Goal: Information Seeking & Learning: Learn about a topic

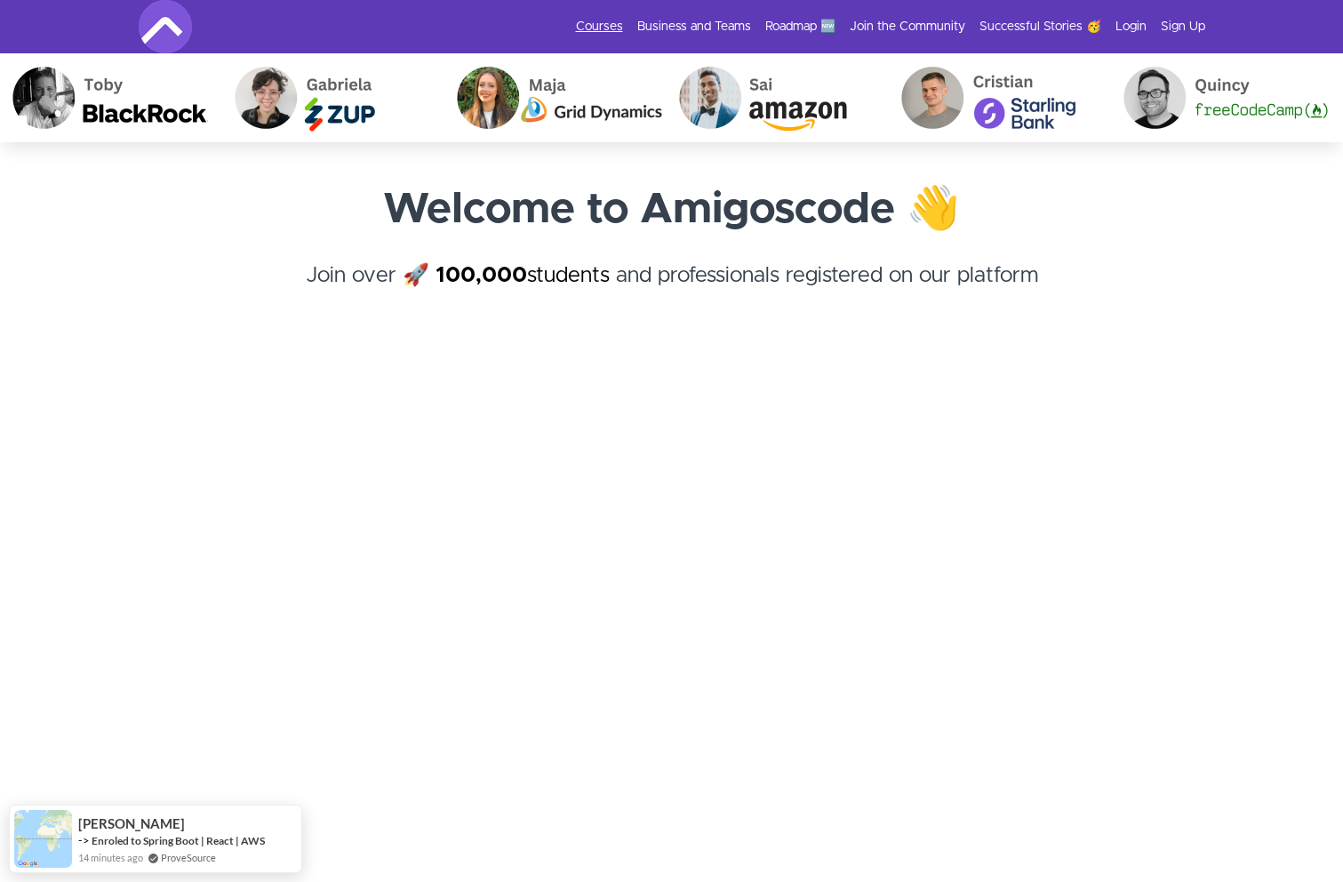
click at [616, 26] on link "Courses" at bounding box center [599, 27] width 47 height 18
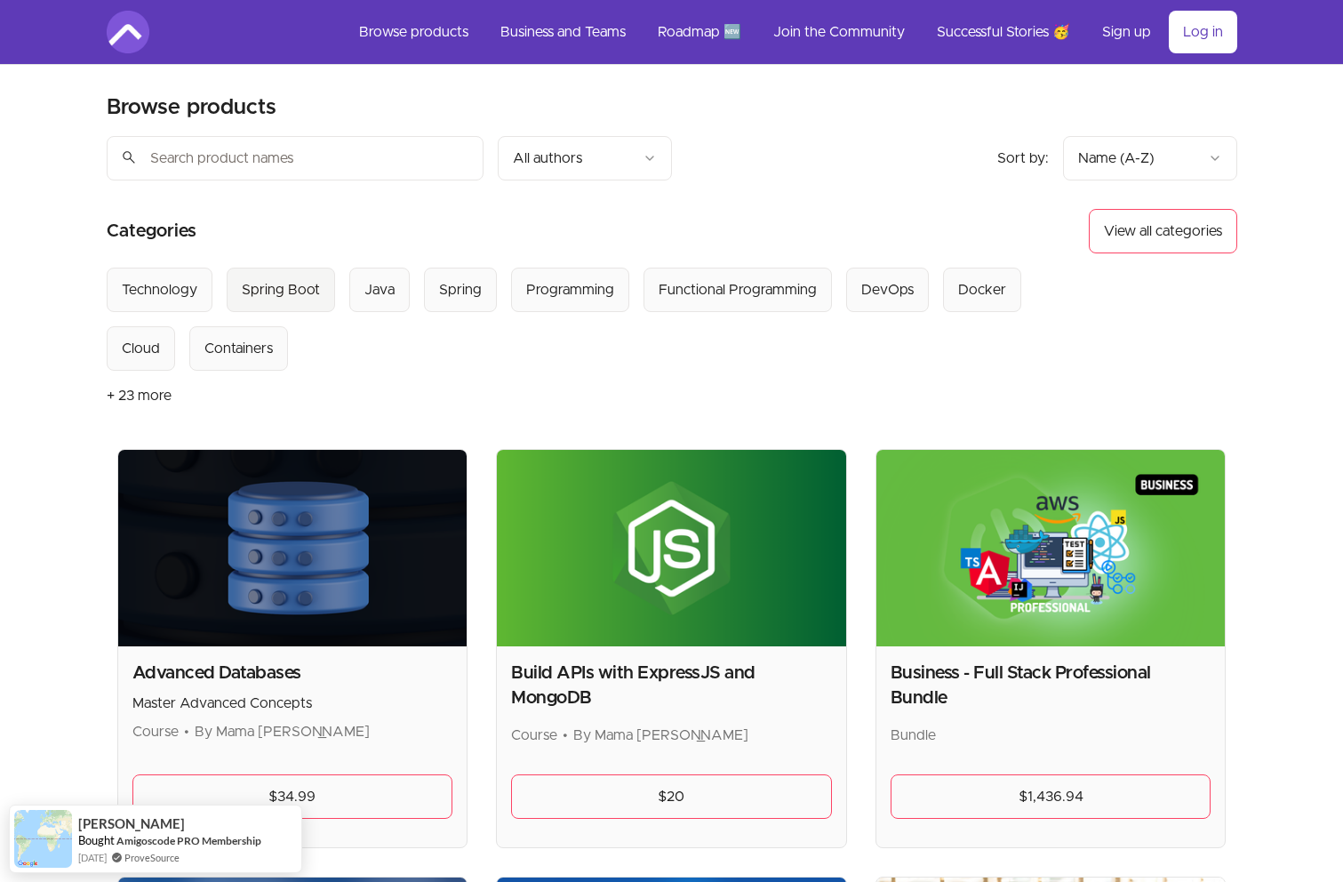
click at [303, 297] on div "Spring Boot" at bounding box center [281, 289] width 78 height 21
click at [710, 42] on link "Roadmap 🆕" at bounding box center [700, 32] width 112 height 43
click at [721, 138] on div "Sort by: import_export Name (A-Z) search All authors" at bounding box center [531, 158] width 848 height 44
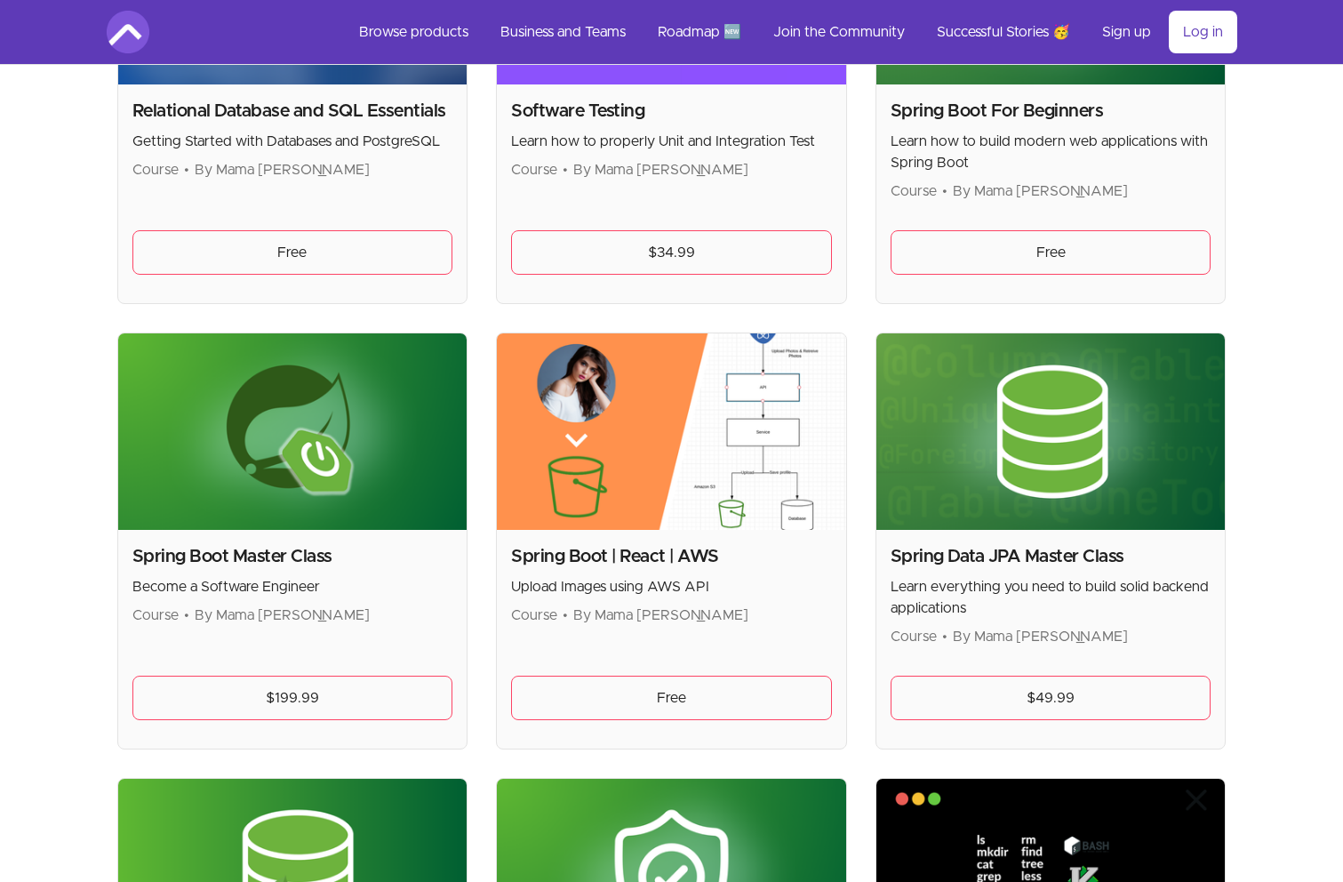
scroll to position [4672, 0]
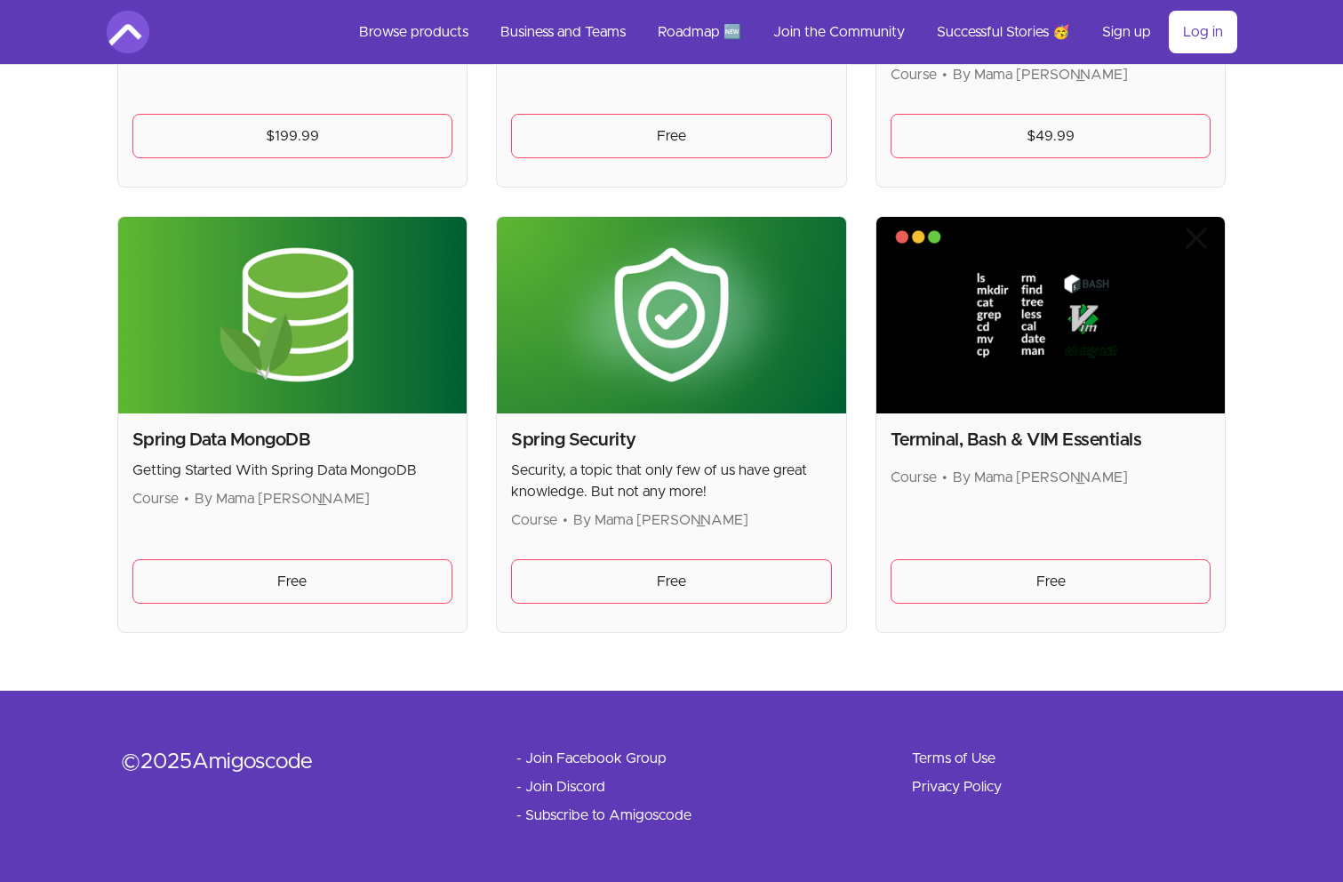
drag, startPoint x: 206, startPoint y: 757, endPoint x: 321, endPoint y: 759, distance: 114.7
click at [322, 759] on div "© 2025 Amigoscode" at bounding box center [290, 762] width 339 height 28
copy div "Amigoscode"
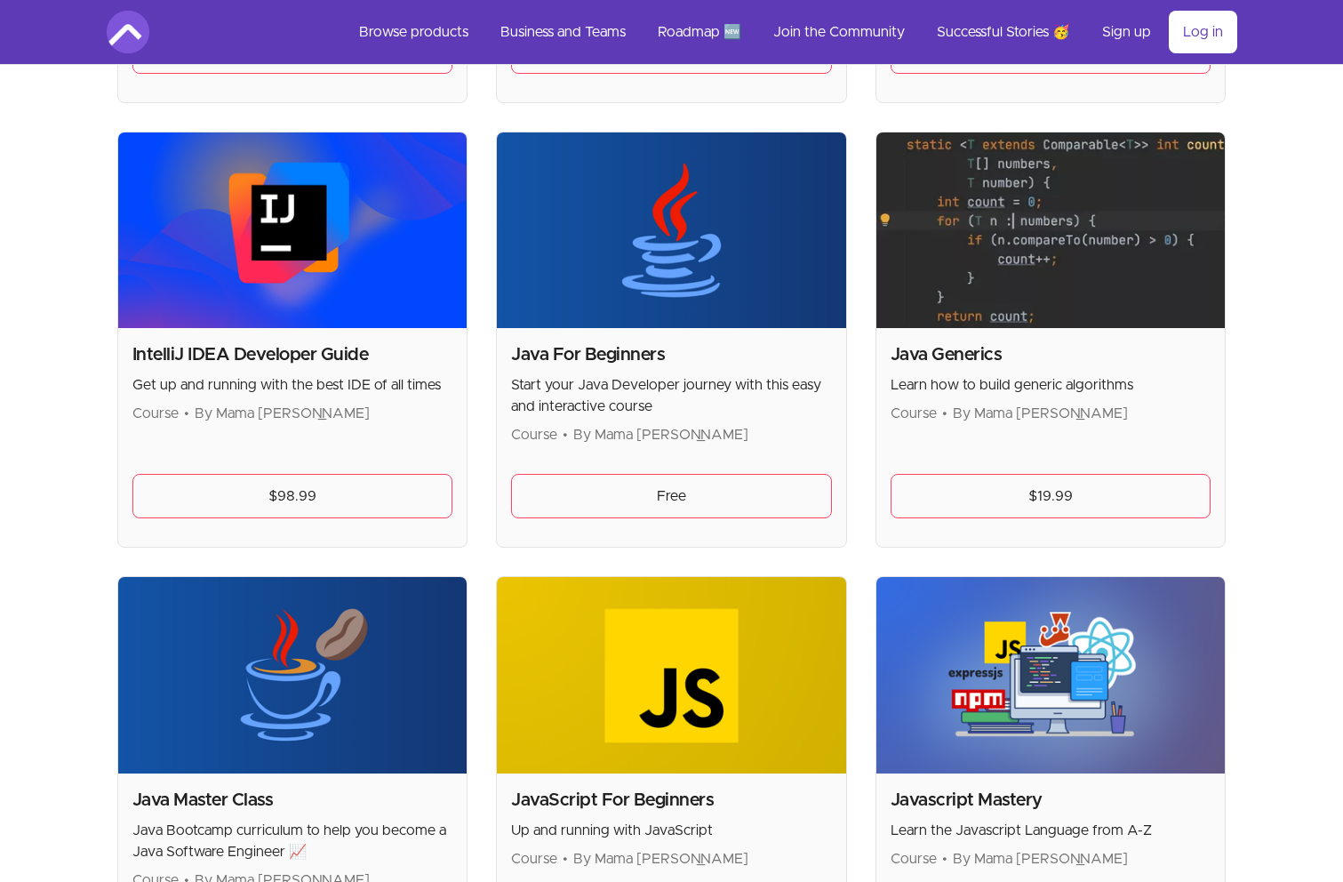
scroll to position [1649, 0]
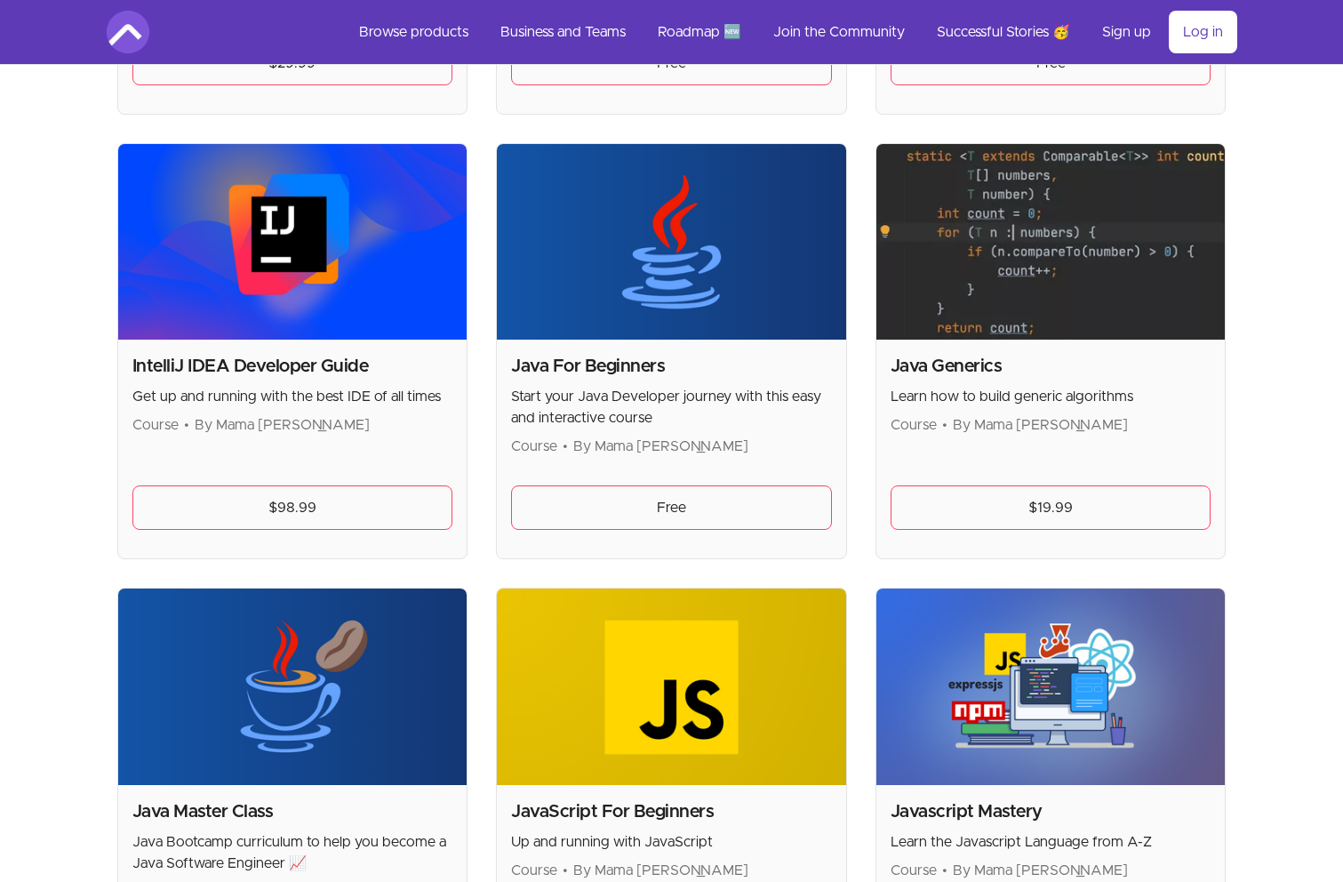
click at [285, 257] on img at bounding box center [292, 242] width 349 height 196
click at [261, 504] on link "$98.99" at bounding box center [292, 507] width 321 height 44
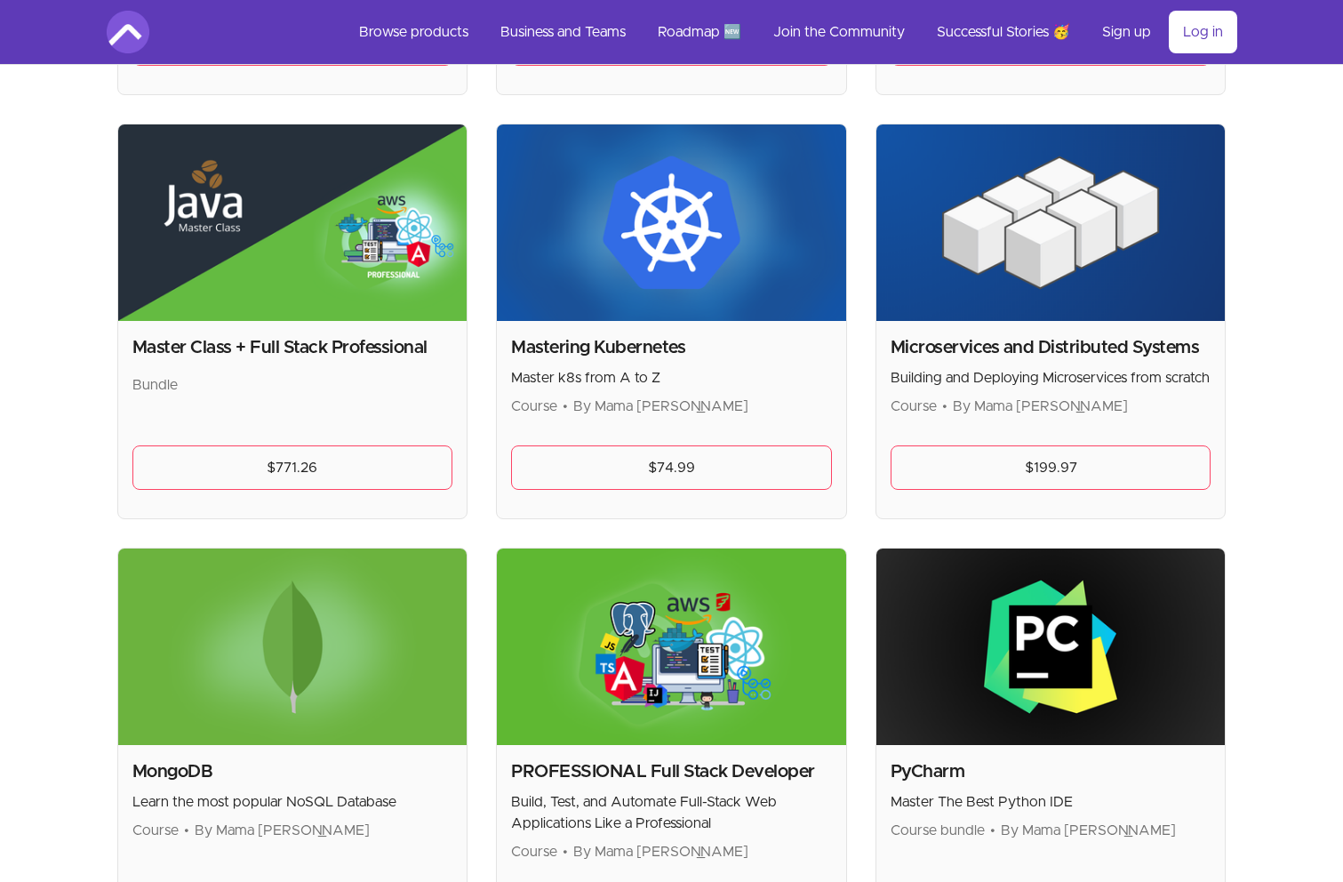
scroll to position [3006, 0]
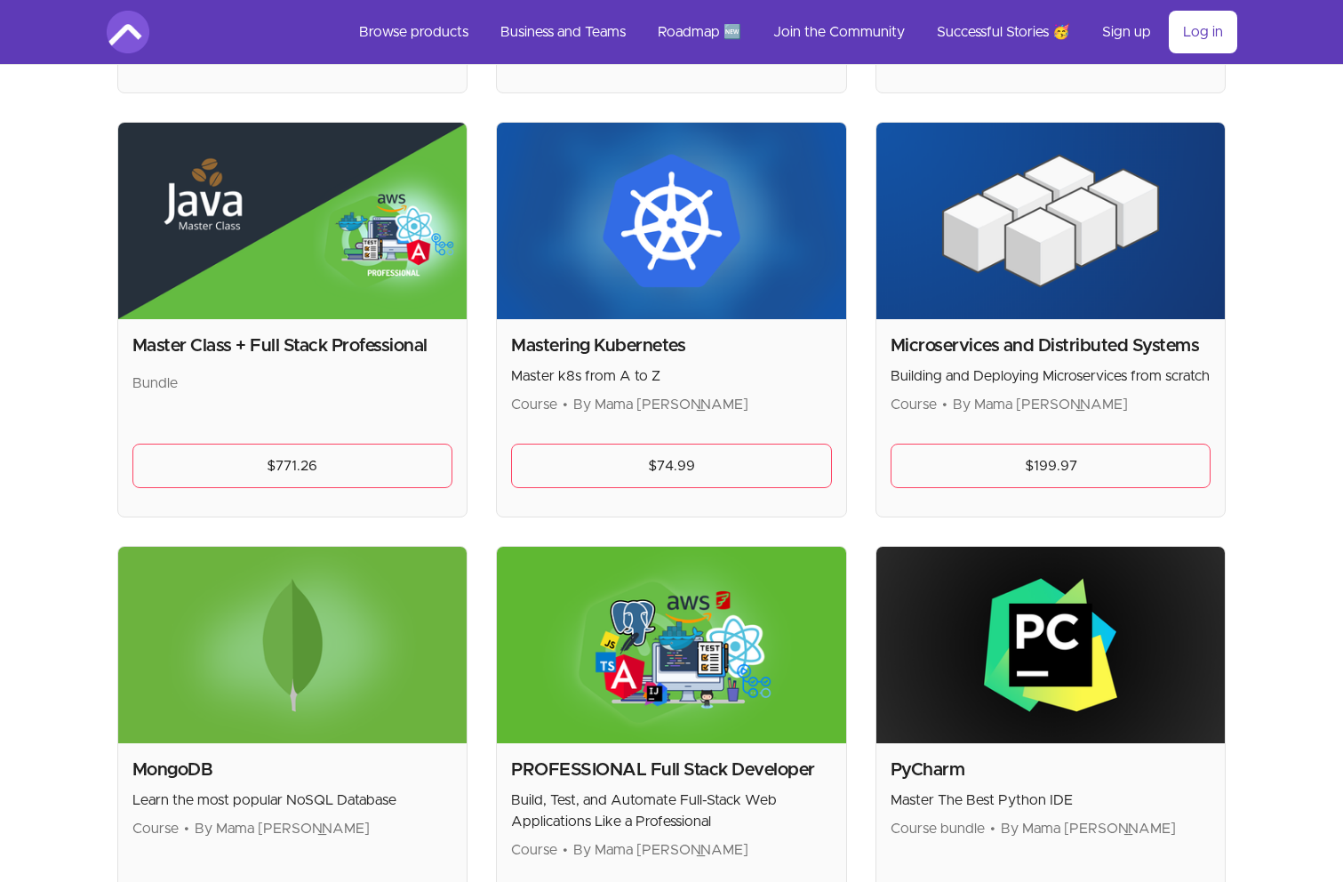
click at [998, 291] on img at bounding box center [1051, 221] width 349 height 196
click at [989, 477] on link "$199.97" at bounding box center [1051, 466] width 321 height 44
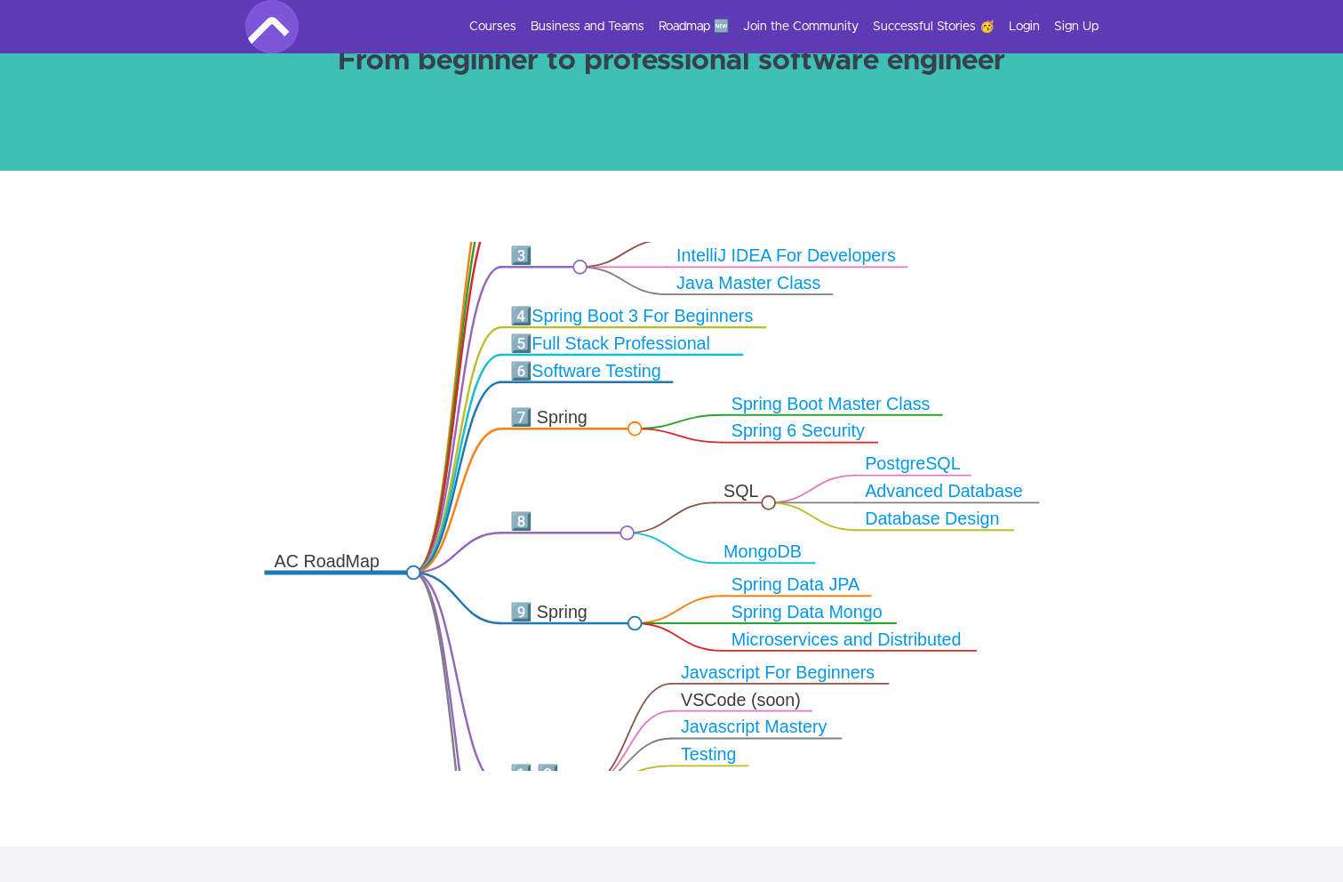
scroll to position [187, 0]
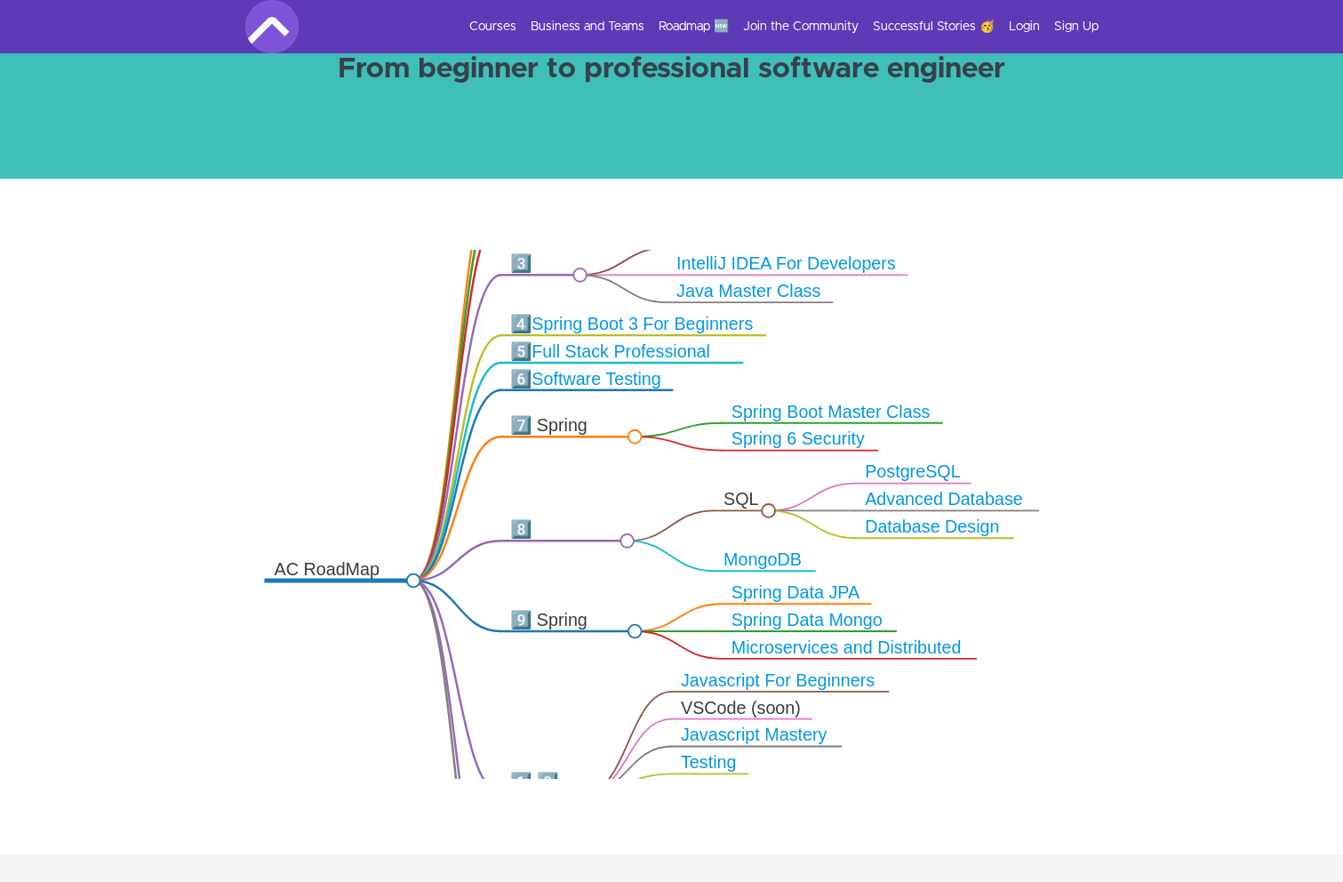
drag, startPoint x: 586, startPoint y: 424, endPoint x: 589, endPoint y: 536, distance: 112.1
click at [589, 536] on g "Angular (soon) React (soon) Database Design Advanced Database PostgreSQL PyChar…" at bounding box center [652, 576] width 775 height 877
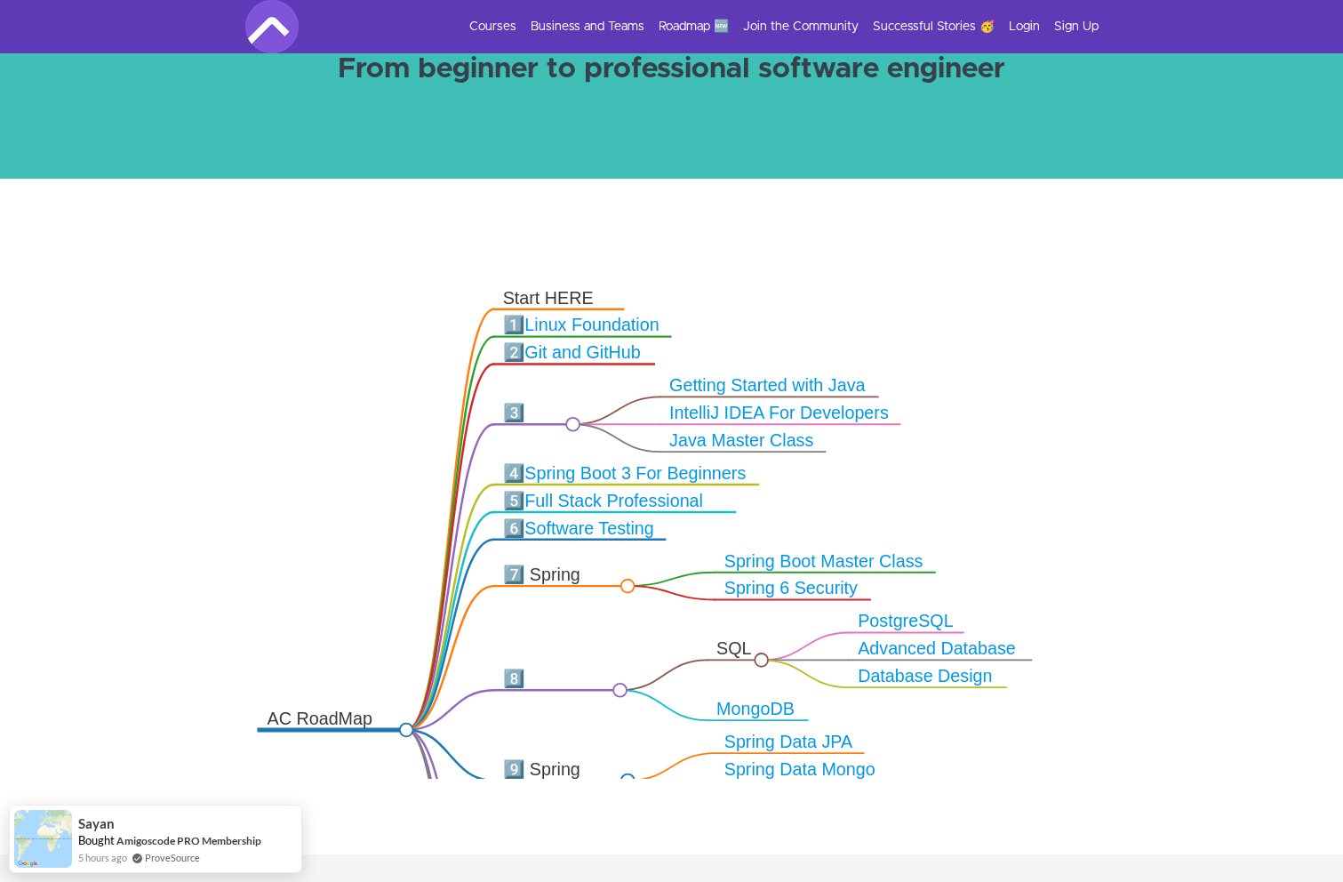
drag, startPoint x: 575, startPoint y: 461, endPoint x: 568, endPoint y: 611, distance: 149.5
click at [568, 611] on icon ".markmap{font:300 16px/20px sans-serif}.markmap-link{fill:none}.markmap-node>ci…" at bounding box center [671, 514] width 1343 height 529
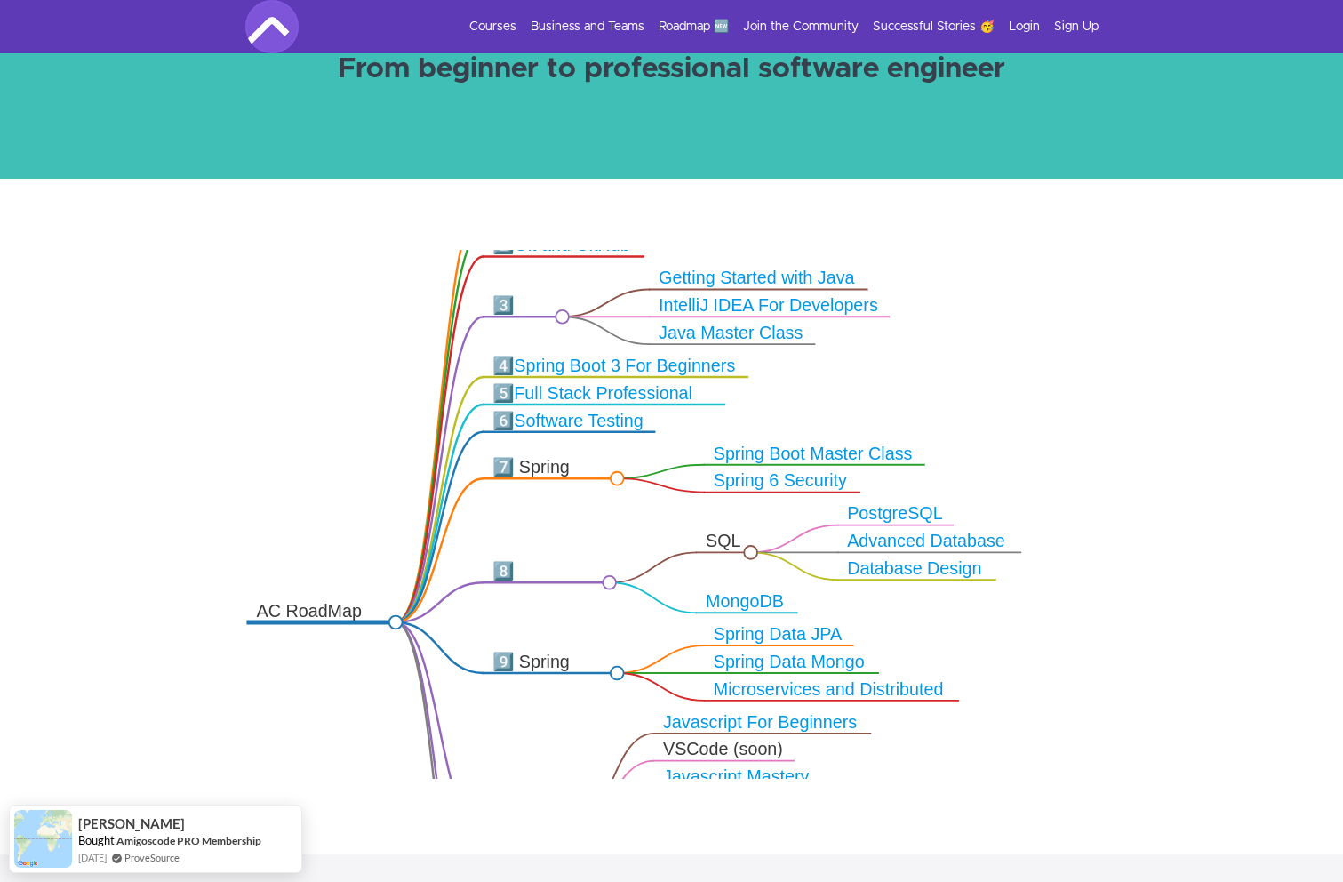
drag, startPoint x: 416, startPoint y: 441, endPoint x: 405, endPoint y: 333, distance: 108.1
click at [405, 333] on icon ".markmap{font:300 16px/20px sans-serif}.markmap-link{fill:none}.markmap-node>ci…" at bounding box center [671, 514] width 1343 height 529
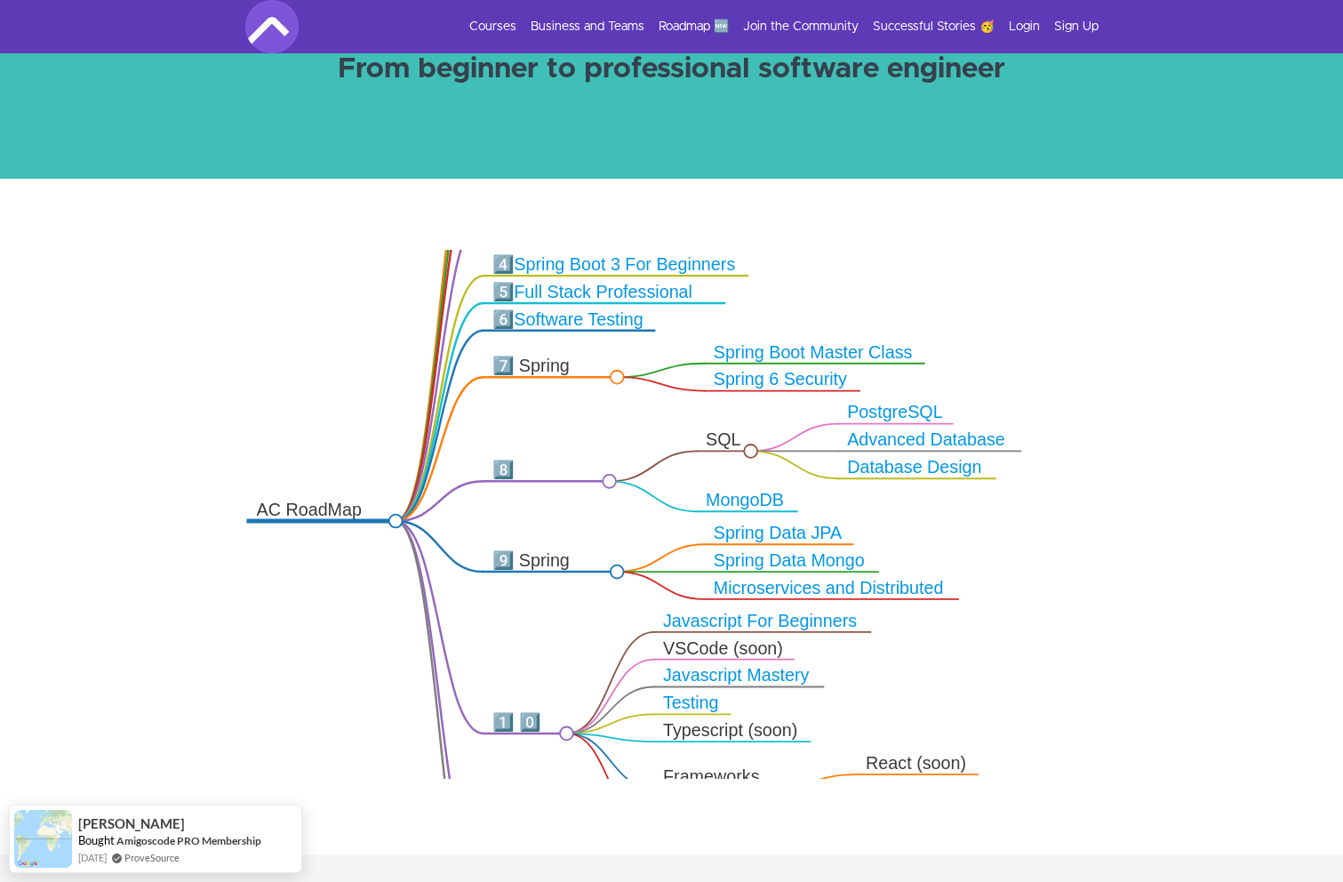
drag, startPoint x: 402, startPoint y: 382, endPoint x: 402, endPoint y: 277, distance: 104.9
click at [402, 277] on icon ".markmap{font:300 16px/20px sans-serif}.markmap-link{fill:none}.markmap-node>ci…" at bounding box center [671, 514] width 1343 height 529
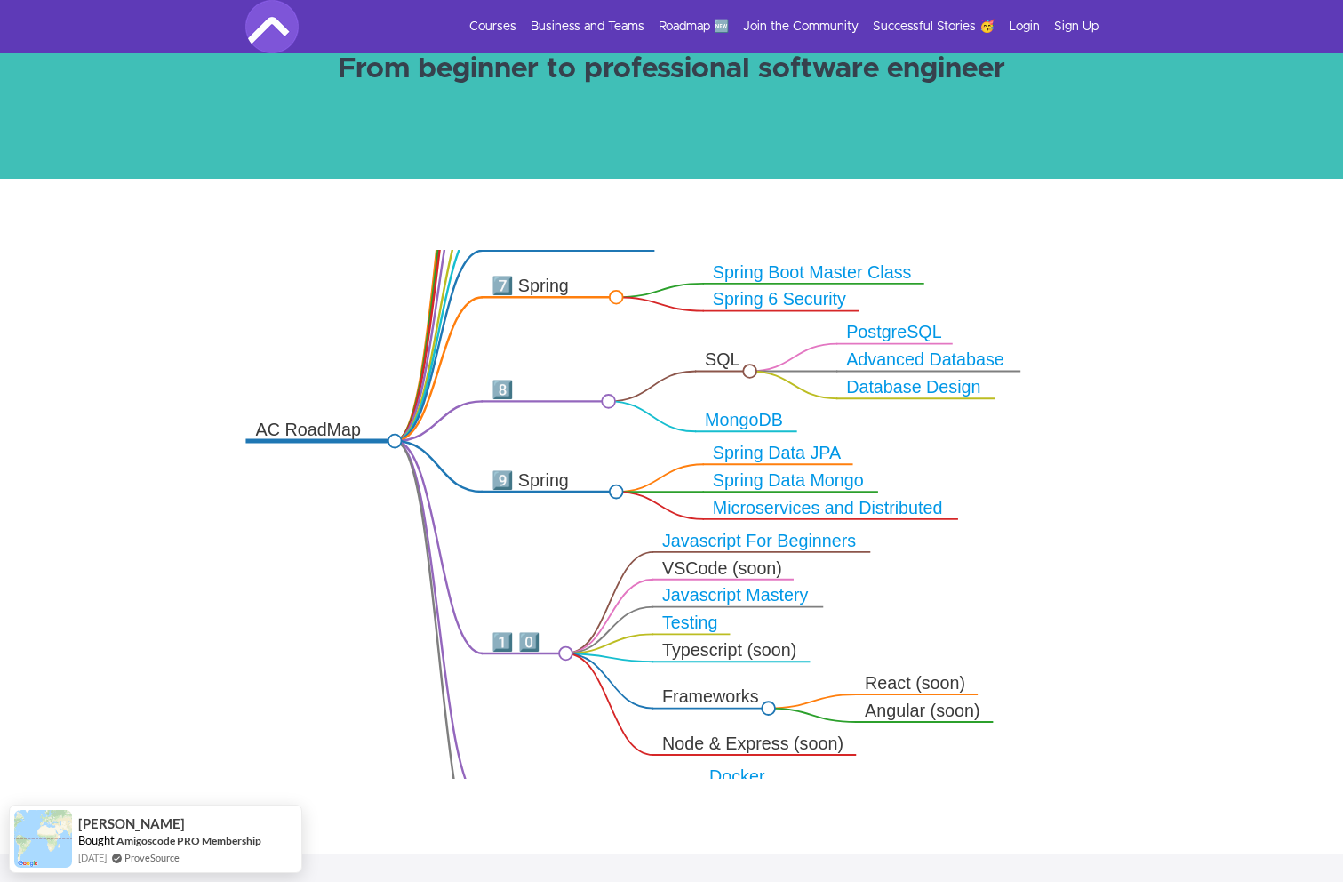
drag, startPoint x: 386, startPoint y: 353, endPoint x: 385, endPoint y: 275, distance: 78.2
click at [385, 275] on icon ".markmap{font:300 16px/20px sans-serif}.markmap-link{fill:none}.markmap-node>ci…" at bounding box center [671, 514] width 1343 height 529
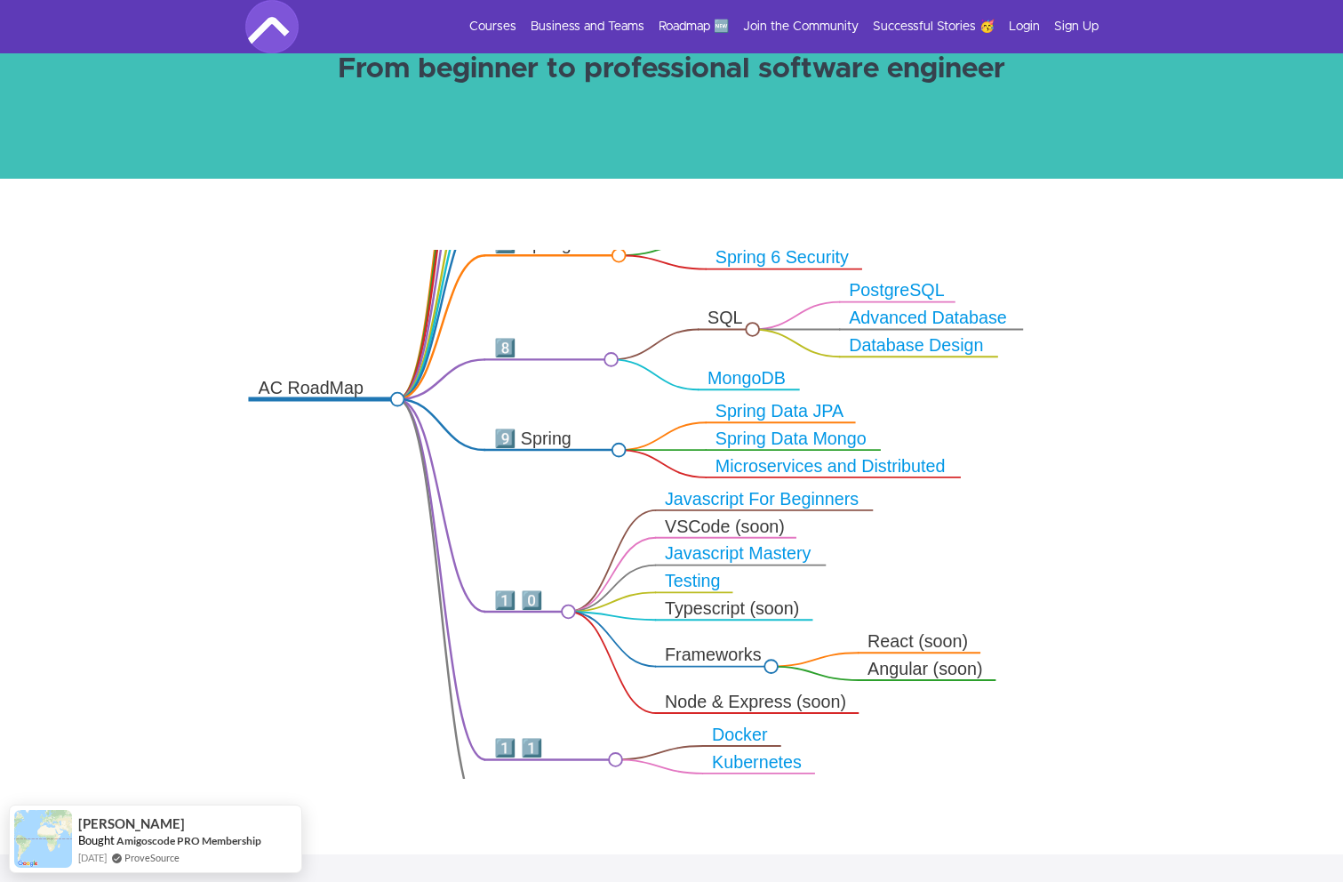
drag, startPoint x: 376, startPoint y: 344, endPoint x: 379, endPoint y: 298, distance: 46.3
click at [379, 298] on icon ".markmap{font:300 16px/20px sans-serif}.markmap-link{fill:none}.markmap-node>ci…" at bounding box center [671, 514] width 1343 height 529
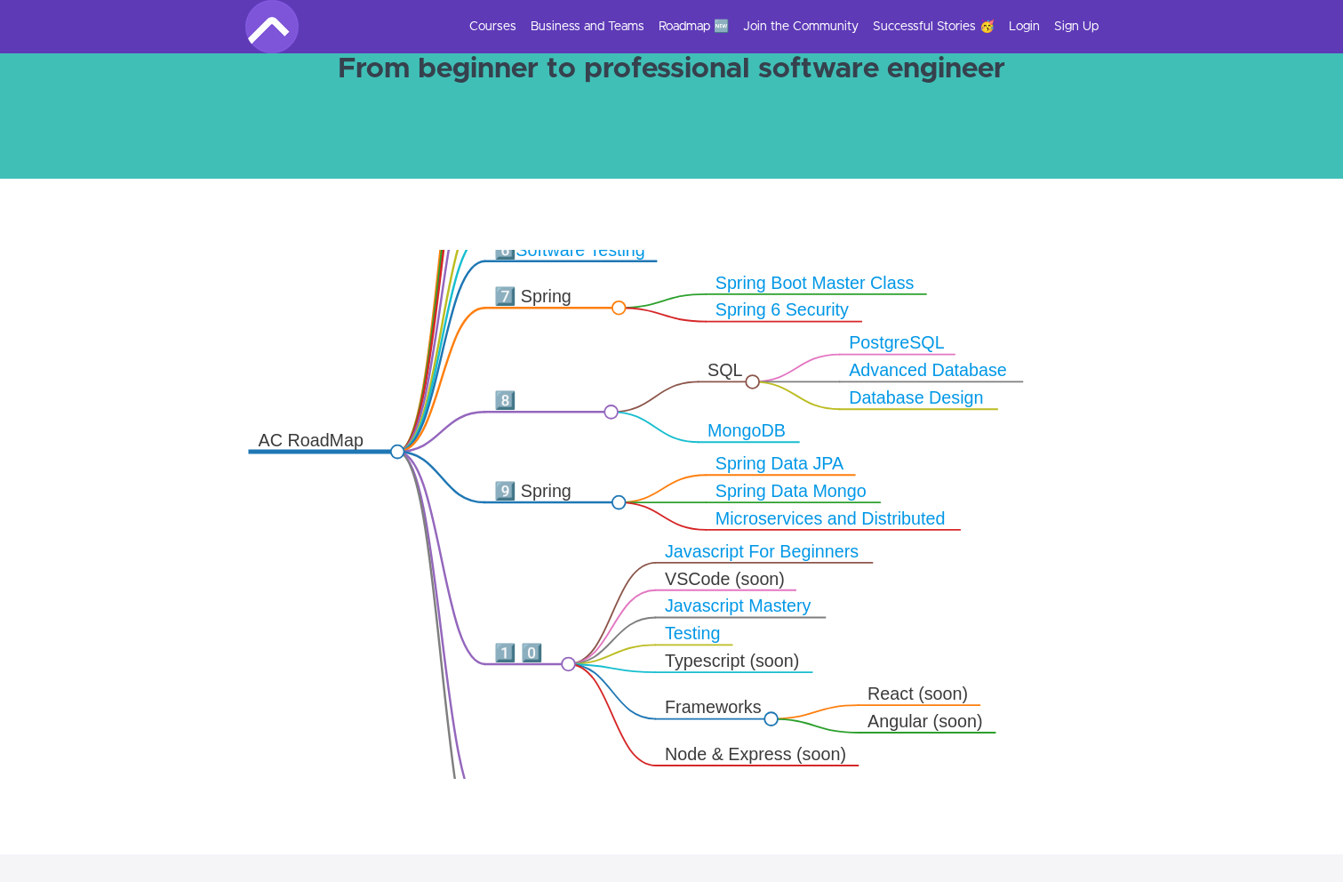
drag, startPoint x: 370, startPoint y: 284, endPoint x: 370, endPoint y: 343, distance: 58.7
click at [370, 343] on icon ".markmap{font:300 16px/20px sans-serif}.markmap-link{fill:none}.markmap-node>ci…" at bounding box center [671, 514] width 1343 height 529
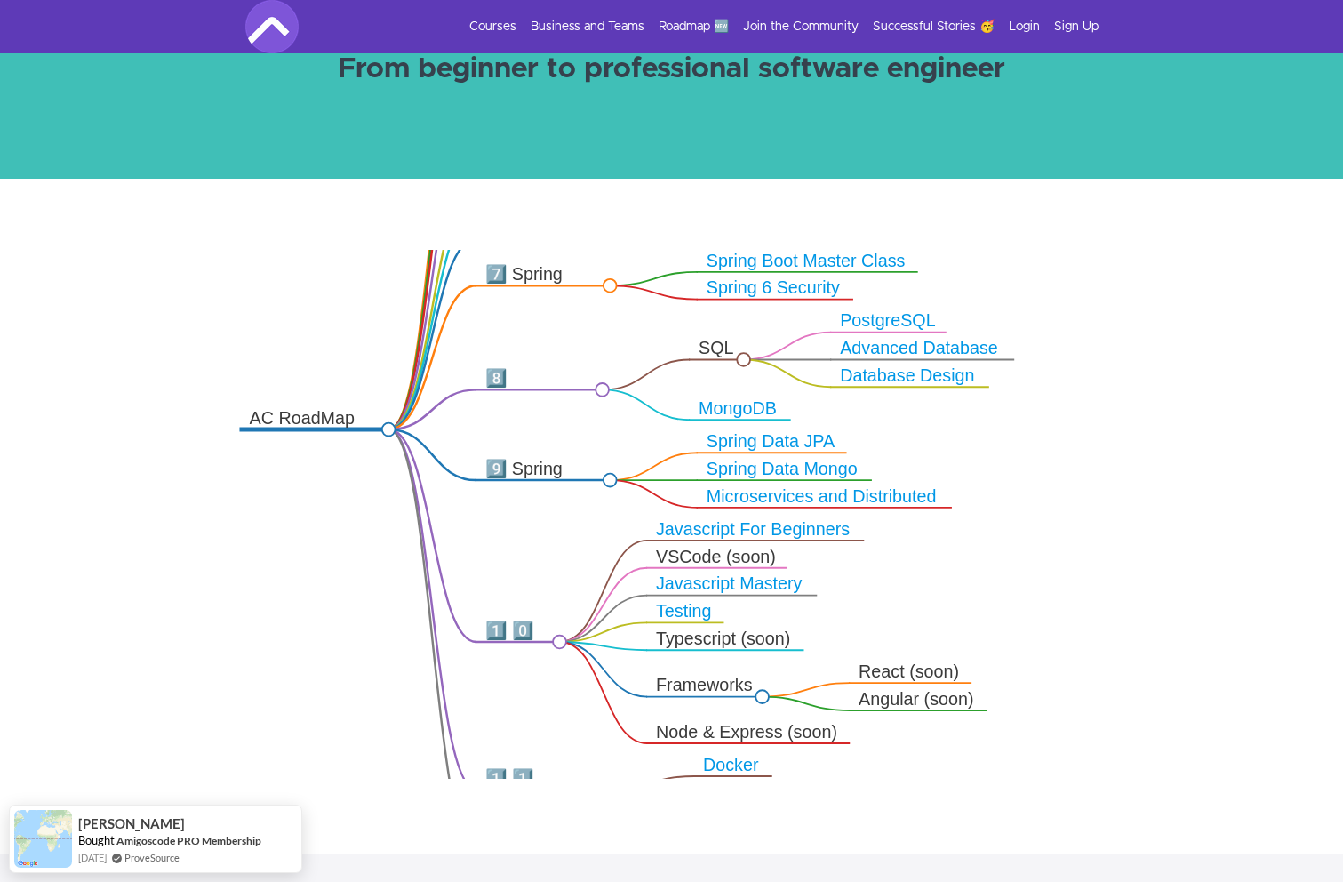
drag, startPoint x: 370, startPoint y: 343, endPoint x: 360, endPoint y: 321, distance: 24.3
click at [360, 321] on icon ".markmap{font:300 16px/20px sans-serif}.markmap-link{fill:none}.markmap-node>ci…" at bounding box center [671, 514] width 1343 height 529
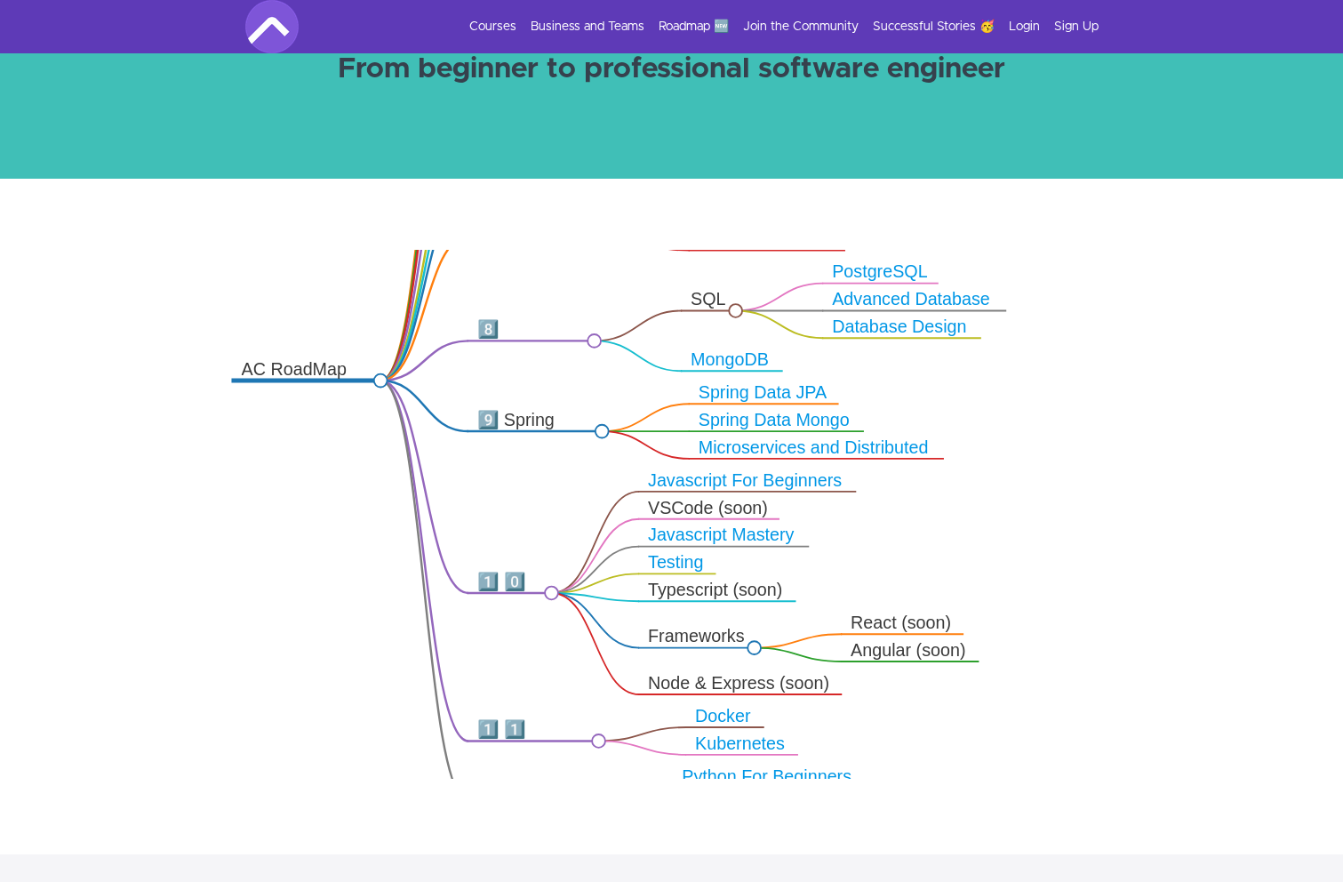
drag, startPoint x: 381, startPoint y: 334, endPoint x: 373, endPoint y: 285, distance: 49.4
click at [373, 285] on icon ".markmap{font:300 16px/20px sans-serif}.markmap-link{fill:none}.markmap-node>ci…" at bounding box center [671, 514] width 1343 height 529
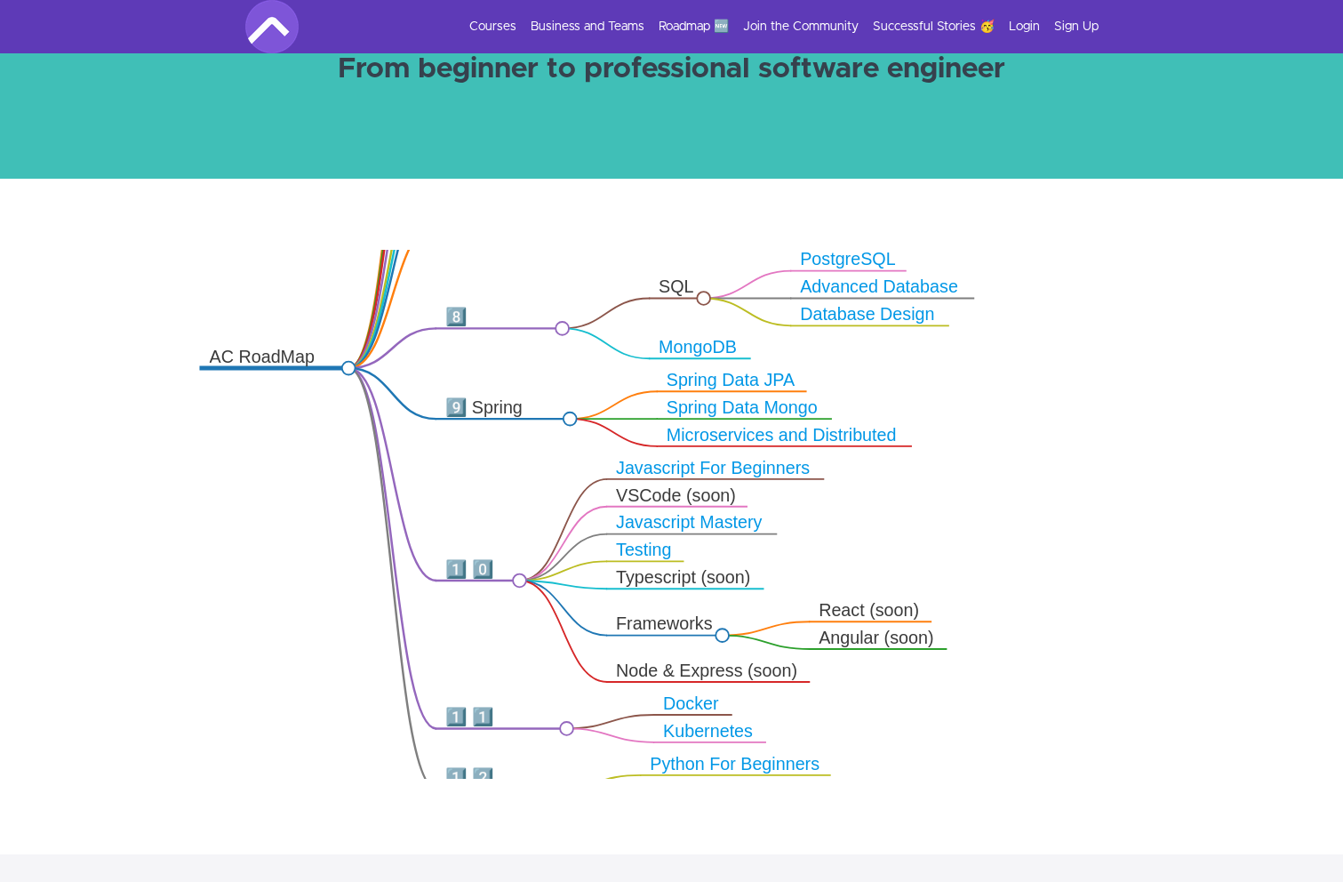
drag, startPoint x: 349, startPoint y: 458, endPoint x: 316, endPoint y: 445, distance: 34.3
click at [316, 445] on icon ".markmap{font:300 16px/20px sans-serif}.markmap-link{fill:none}.markmap-node>ci…" at bounding box center [671, 514] width 1343 height 529
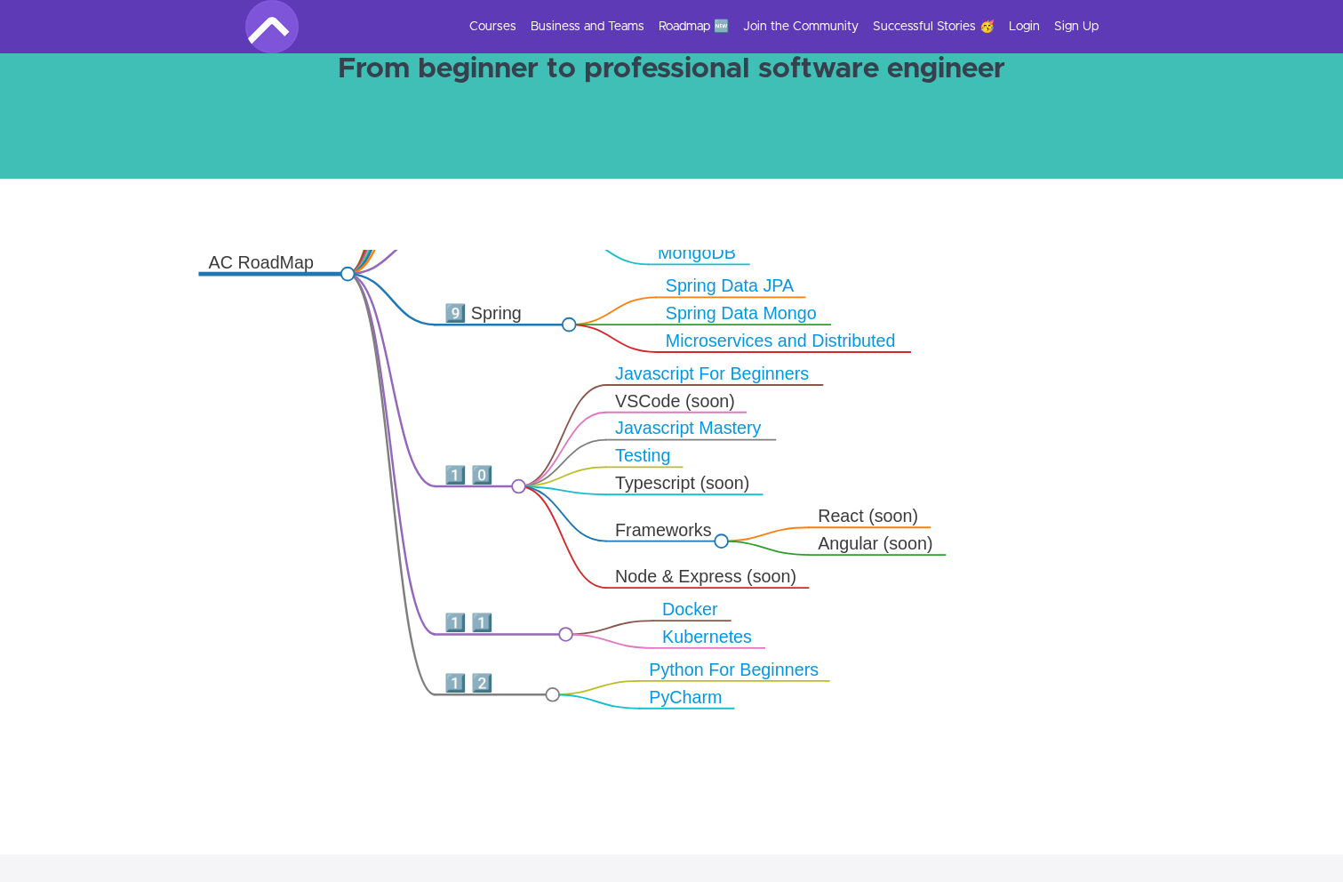
drag, startPoint x: 512, startPoint y: 461, endPoint x: 511, endPoint y: 368, distance: 92.5
click at [511, 368] on icon ".markmap{font:300 16px/20px sans-serif}.markmap-link{fill:none}.markmap-node>ci…" at bounding box center [671, 514] width 1343 height 529
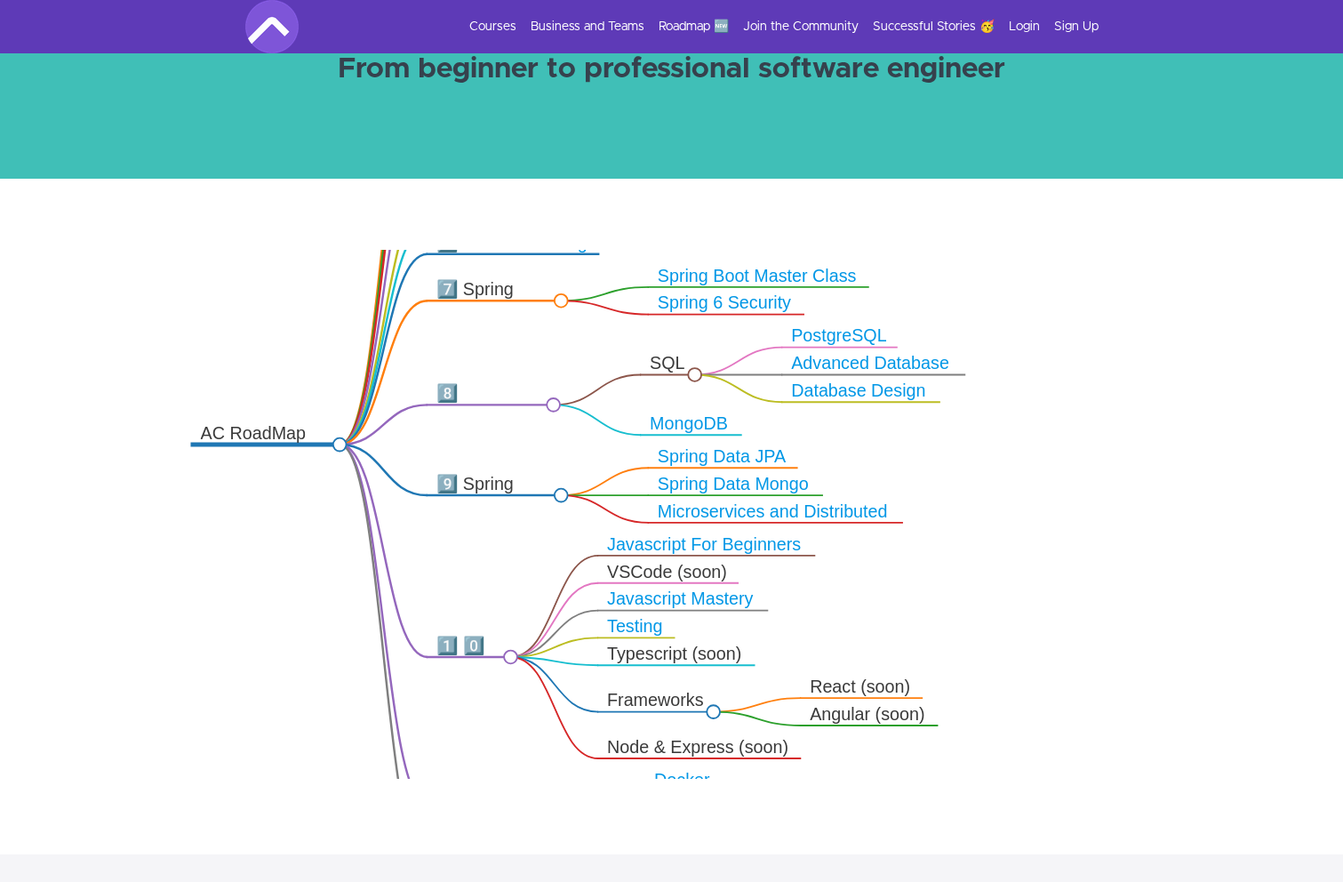
drag, startPoint x: 487, startPoint y: 406, endPoint x: 479, endPoint y: 573, distance: 166.4
click at [479, 573] on icon ".markmap{font:300 16px/20px sans-serif}.markmap-link{fill:none}.markmap-node>ci…" at bounding box center [671, 514] width 1343 height 529
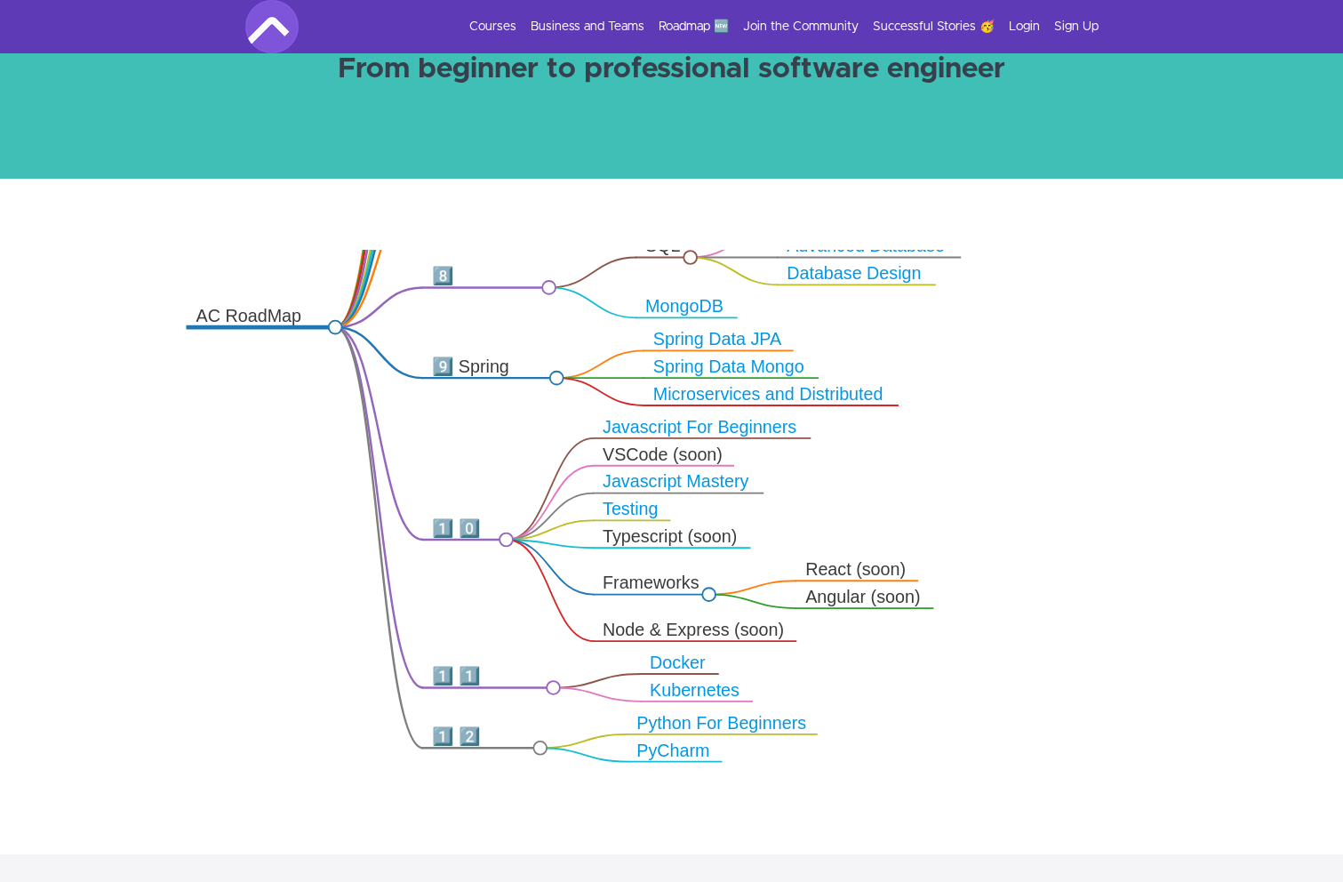
drag, startPoint x: 491, startPoint y: 502, endPoint x: 486, endPoint y: 388, distance: 114.8
click at [486, 388] on icon ".markmap{font:300 16px/20px sans-serif}.markmap-link{fill:none}.markmap-node>ci…" at bounding box center [671, 514] width 1343 height 529
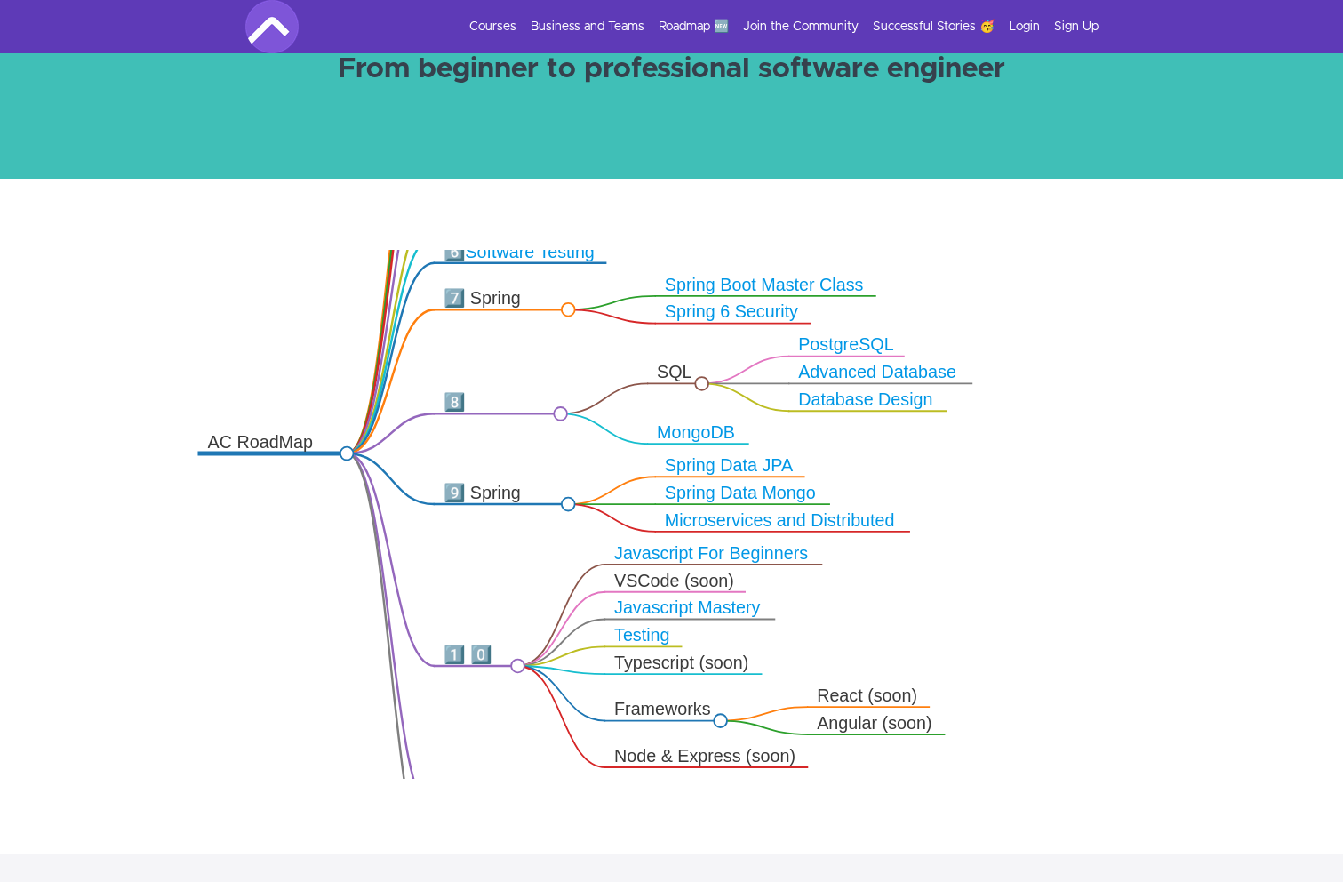
drag, startPoint x: 488, startPoint y: 457, endPoint x: 501, endPoint y: 583, distance: 126.9
click at [501, 584] on icon ".markmap{font:300 16px/20px sans-serif}.markmap-link{fill:none}.markmap-node>ci…" at bounding box center [671, 514] width 1343 height 529
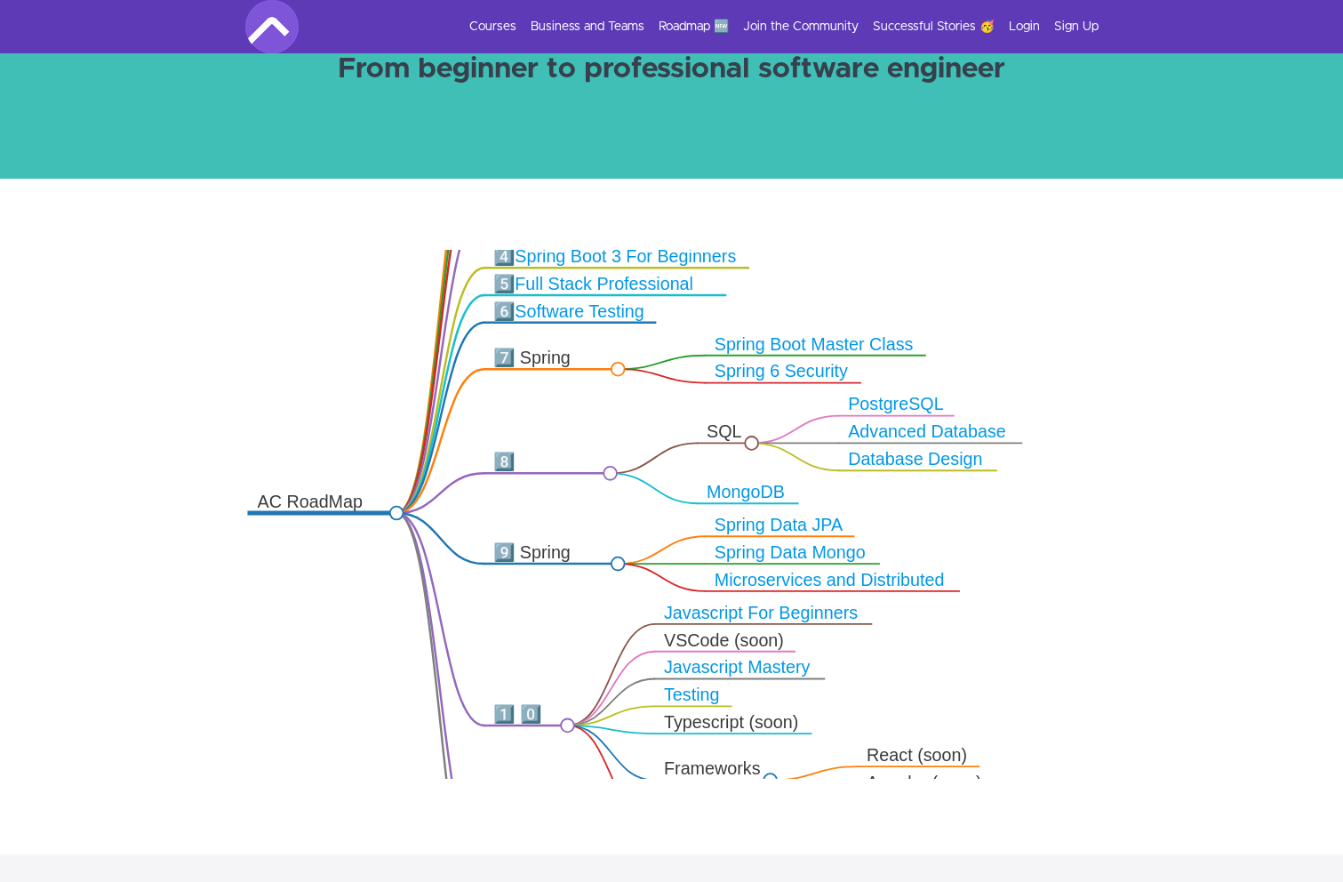
drag, startPoint x: 499, startPoint y: 448, endPoint x: 545, endPoint y: 506, distance: 74.0
click at [545, 506] on icon ".markmap{font:300 16px/20px sans-serif}.markmap-link{fill:none}.markmap-node>ci…" at bounding box center [671, 514] width 1343 height 529
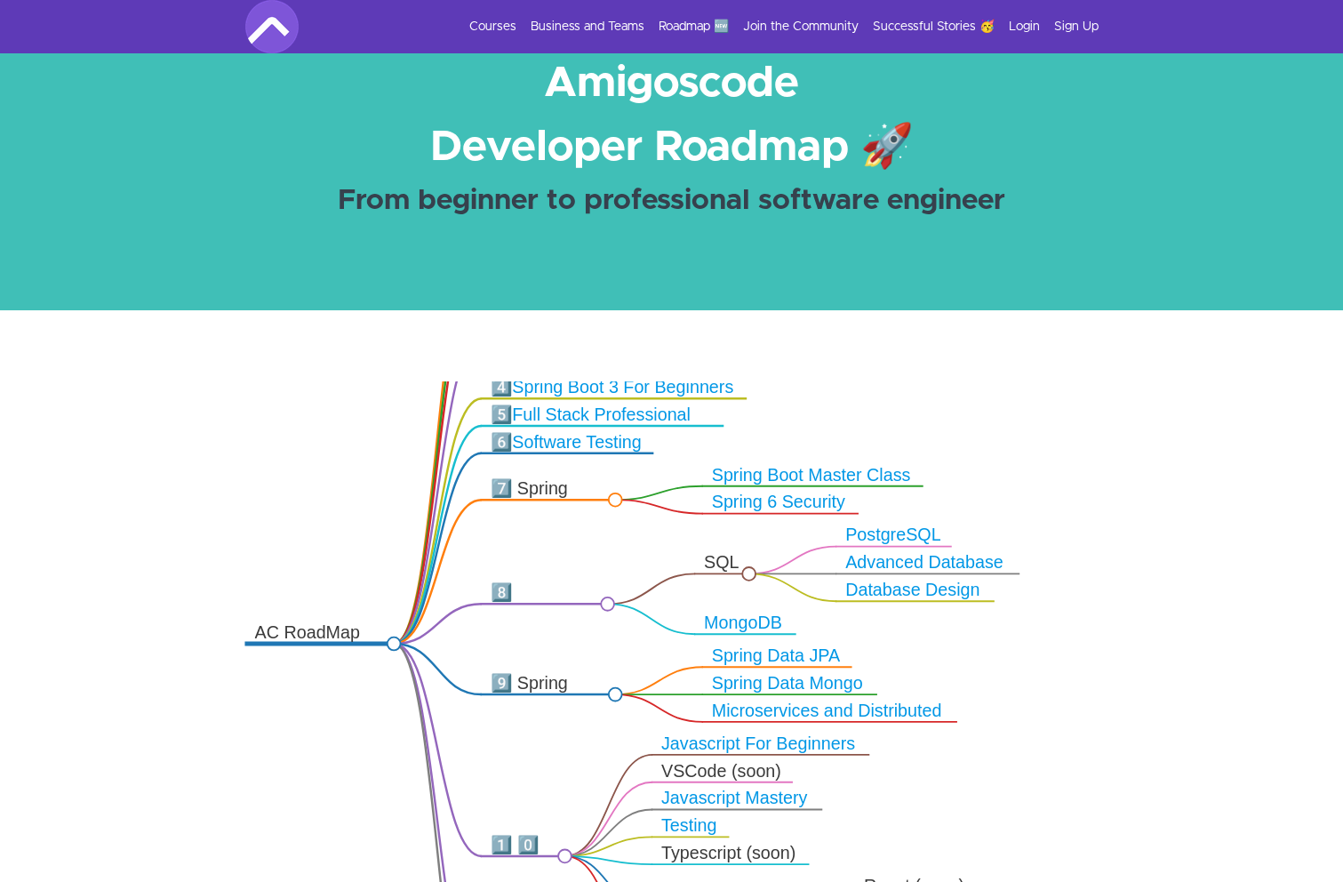
scroll to position [61, 0]
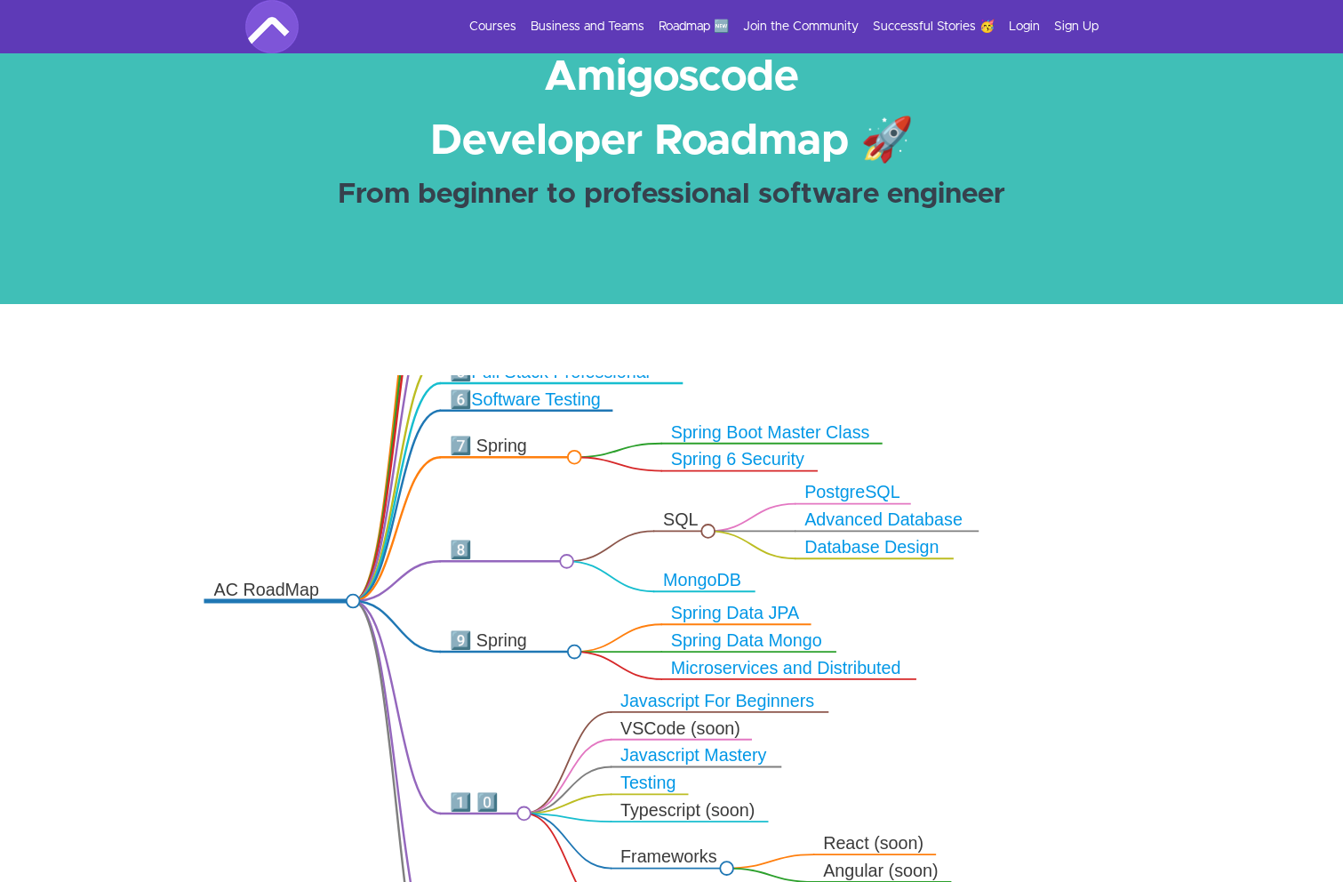
drag, startPoint x: 498, startPoint y: 501, endPoint x: 457, endPoint y: 462, distance: 56.0
click at [457, 462] on icon ".markmap{font:300 16px/20px sans-serif}.markmap-link{fill:none}.markmap-node>ci…" at bounding box center [671, 639] width 1343 height 529
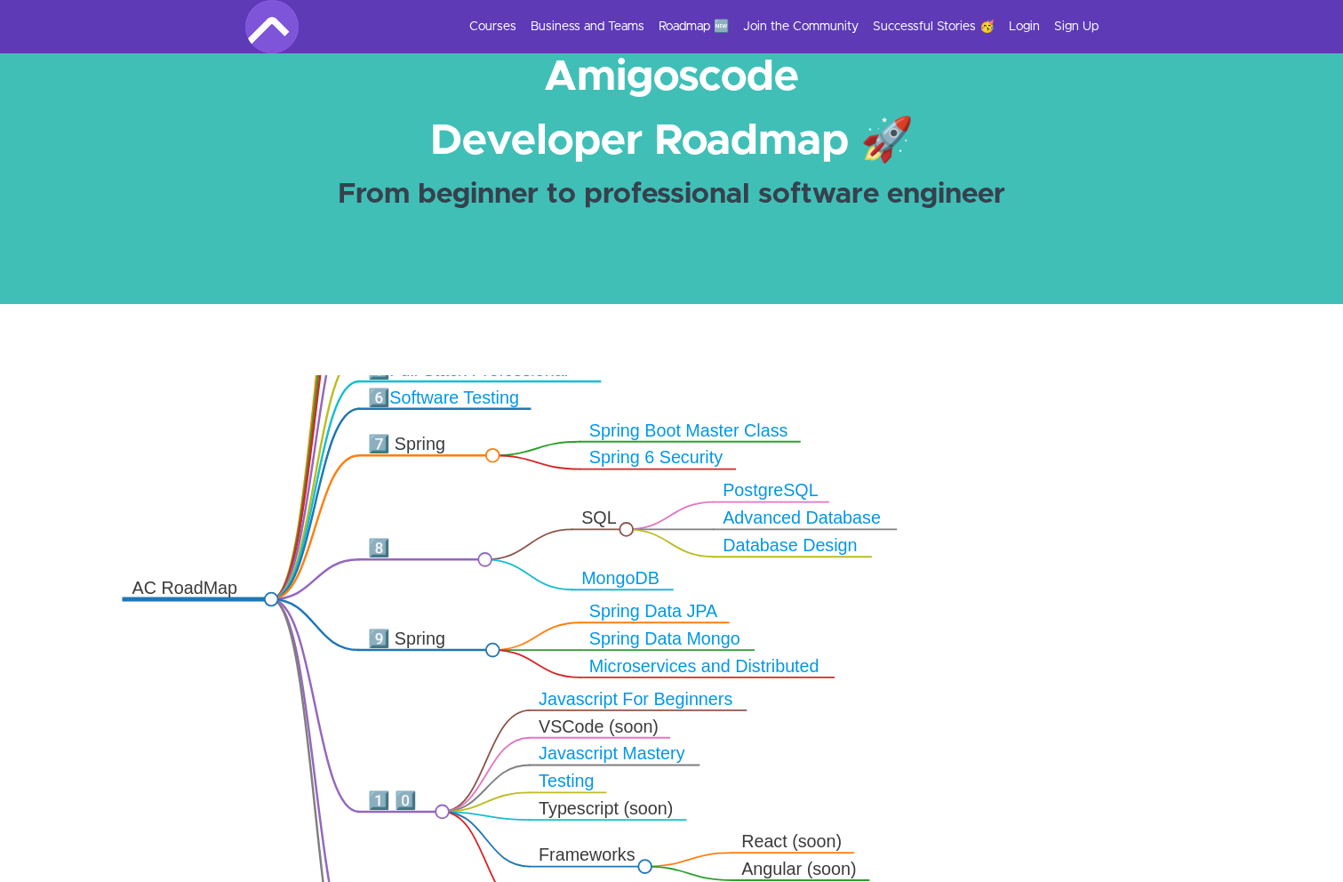
drag, startPoint x: 515, startPoint y: 498, endPoint x: 434, endPoint y: 490, distance: 81.3
click at [434, 490] on icon ".markmap{font:300 16px/20px sans-serif}.markmap-link{fill:none}.markmap-node>ci…" at bounding box center [671, 639] width 1343 height 529
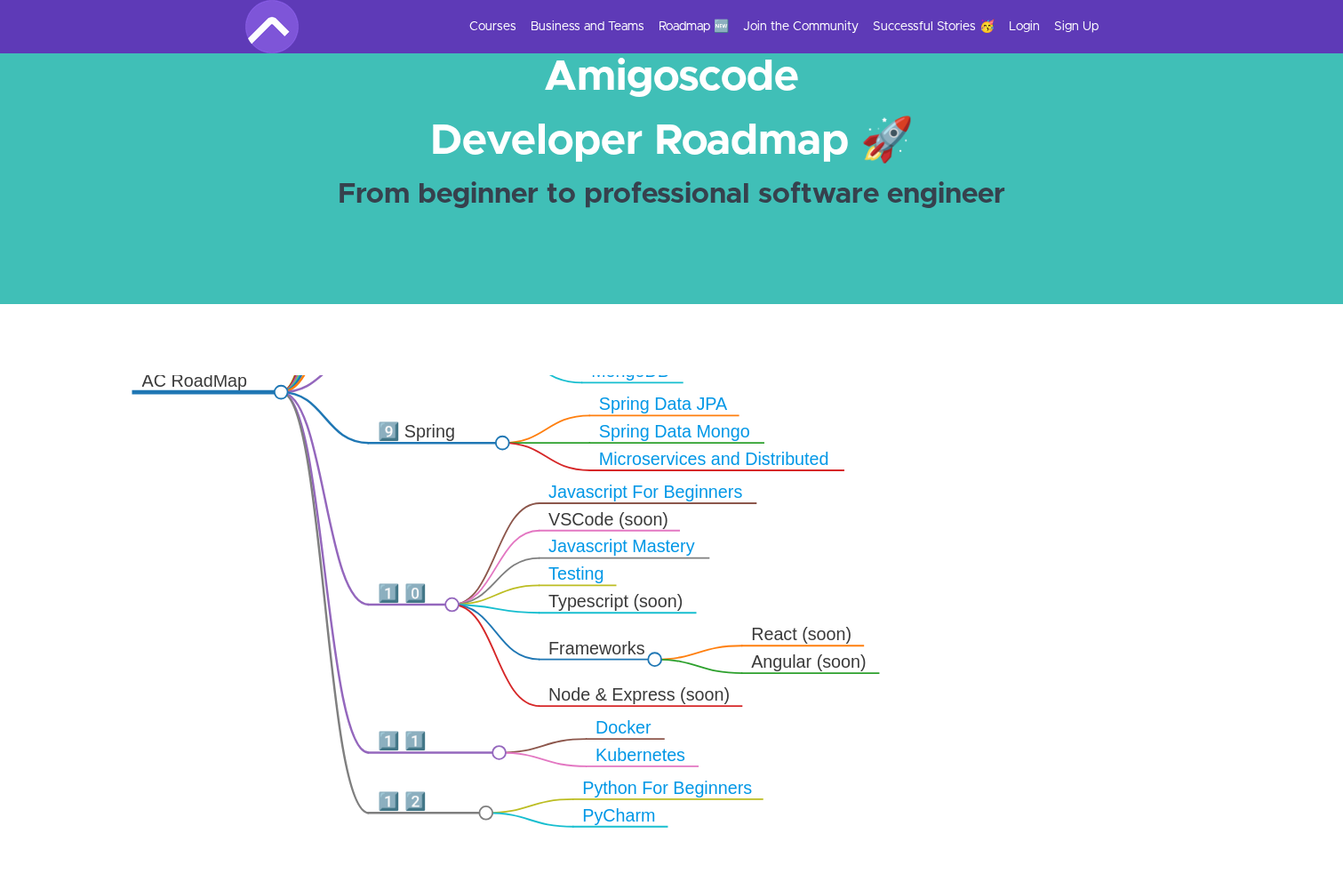
drag, startPoint x: 421, startPoint y: 581, endPoint x: 430, endPoint y: 381, distance: 199.3
click at [430, 381] on icon ".markmap{font:300 16px/20px sans-serif}.markmap-link{fill:none}.markmap-node>ci…" at bounding box center [671, 639] width 1343 height 529
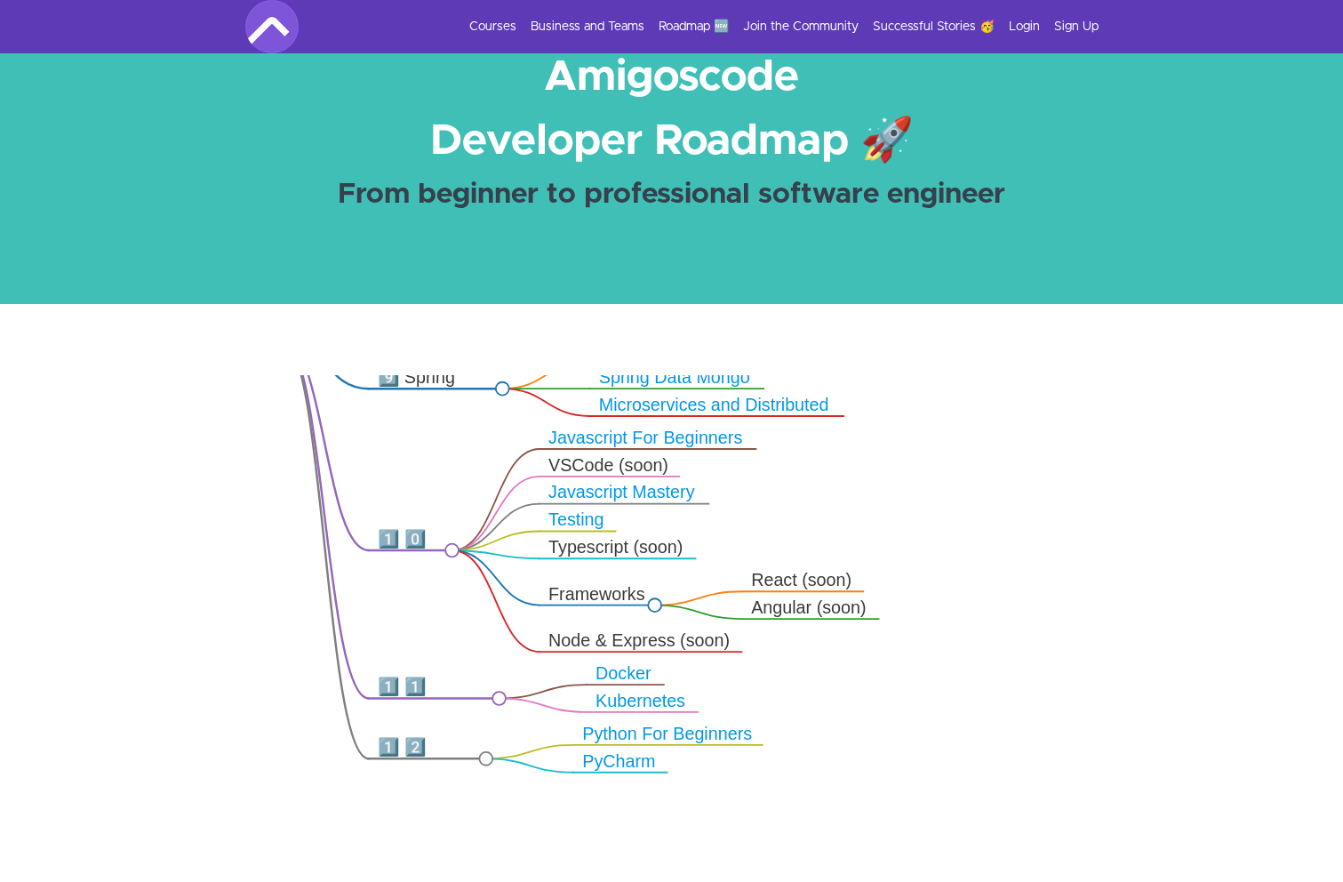
drag, startPoint x: 418, startPoint y: 468, endPoint x: 418, endPoint y: 415, distance: 52.5
click at [418, 415] on icon ".markmap{font:300 16px/20px sans-serif}.markmap-link{fill:none}.markmap-node>ci…" at bounding box center [671, 639] width 1343 height 529
drag, startPoint x: 421, startPoint y: 441, endPoint x: 416, endPoint y: 588, distance: 146.8
click at [416, 588] on icon ".markmap{font:300 16px/20px sans-serif}.markmap-link{fill:none}.markmap-node>ci…" at bounding box center [671, 639] width 1343 height 529
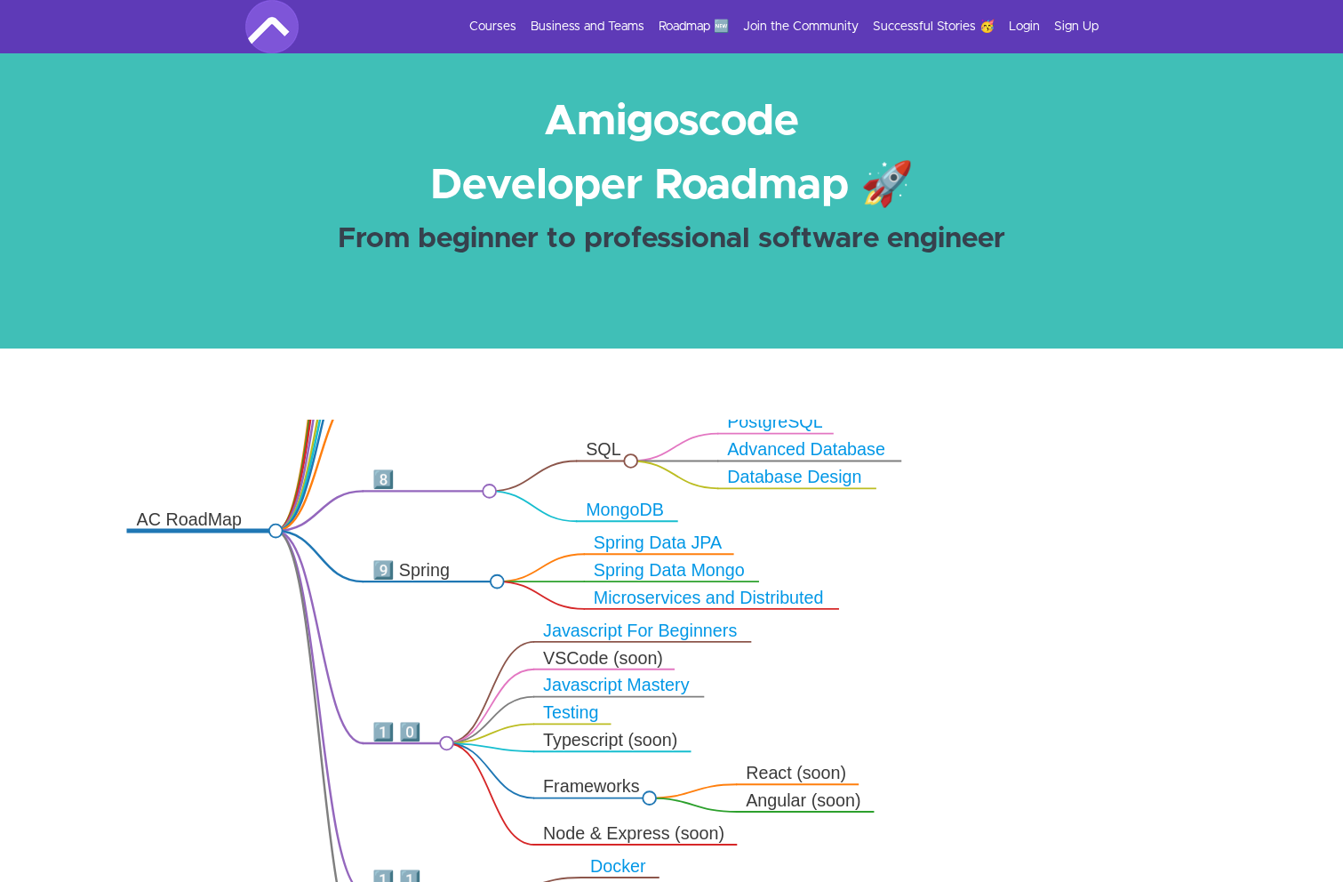
scroll to position [20, 0]
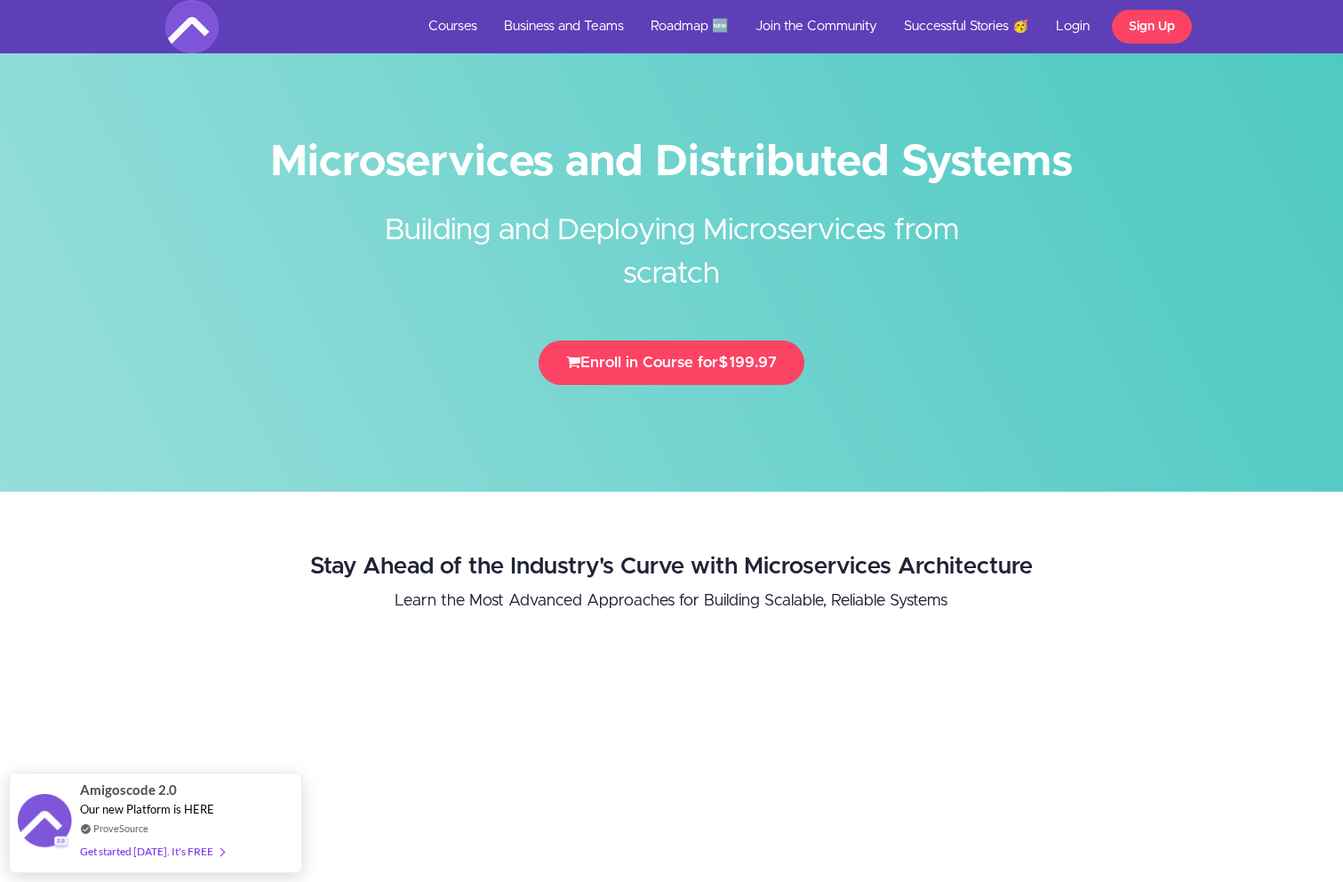
click at [290, 147] on h1 "Microservices and Distributed Systems" at bounding box center [672, 162] width 1014 height 40
drag, startPoint x: 274, startPoint y: 161, endPoint x: 1078, endPoint y: 161, distance: 803.7
click at [1078, 161] on h1 "Microservices and Distributed Systems" at bounding box center [672, 162] width 1014 height 40
copy h1 "Microservices and Distributed Systems"
